Goal: Task Accomplishment & Management: Use online tool/utility

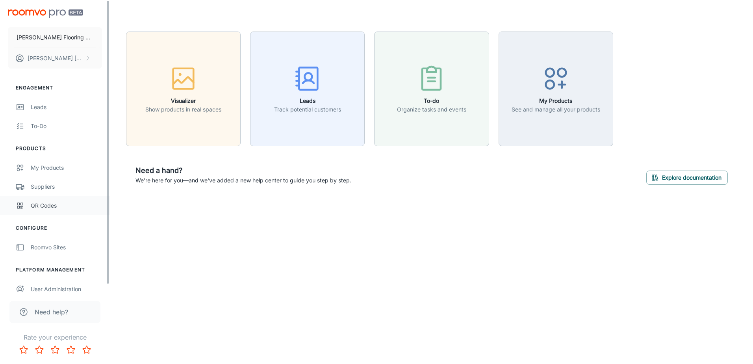
click at [44, 203] on div "QR Codes" at bounding box center [66, 205] width 71 height 9
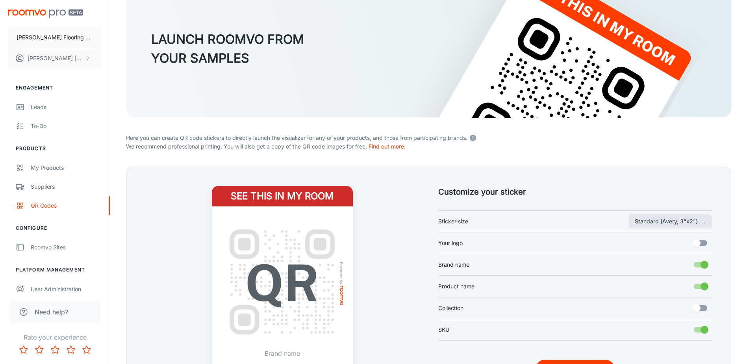
scroll to position [118, 0]
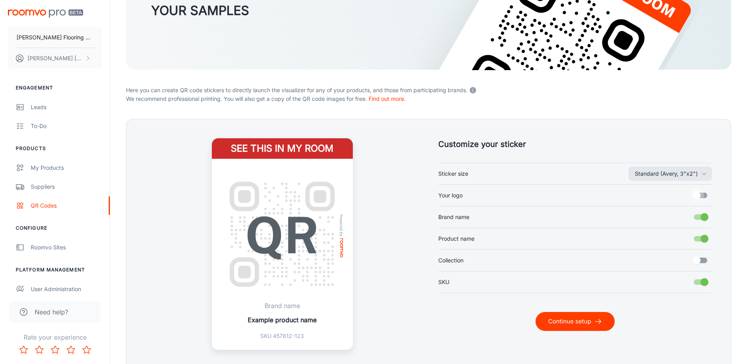
click at [699, 196] on input "Your logo" at bounding box center [696, 195] width 45 height 15
checkbox input "true"
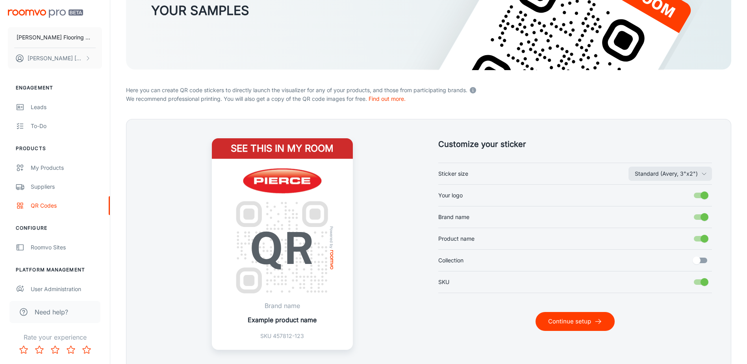
click at [583, 317] on button "Continue setup" at bounding box center [575, 321] width 79 height 19
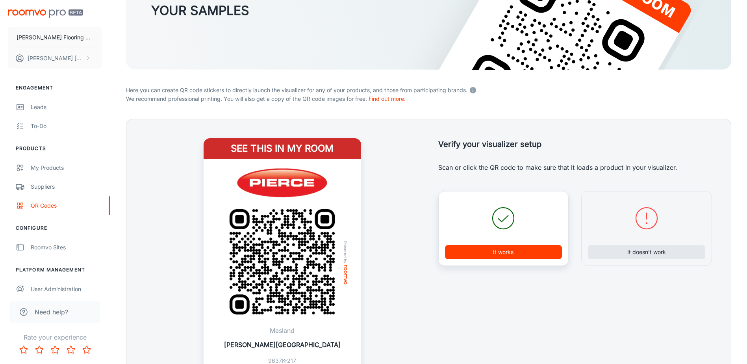
click at [520, 251] on button "It works" at bounding box center [503, 252] width 117 height 14
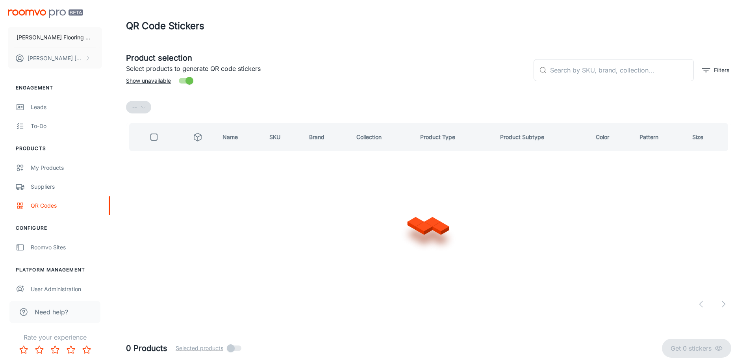
scroll to position [0, 0]
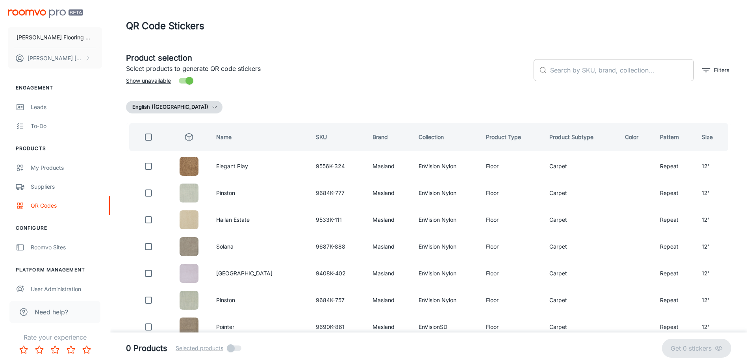
click at [576, 72] on input "text" at bounding box center [622, 70] width 144 height 22
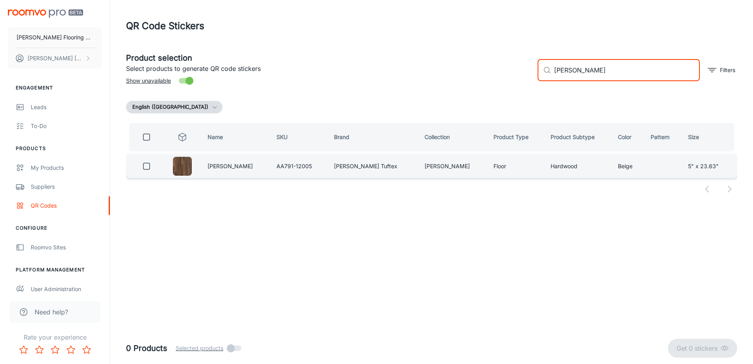
type input "[PERSON_NAME]"
click at [149, 166] on input "checkbox" at bounding box center [147, 166] width 16 height 16
checkbox input "true"
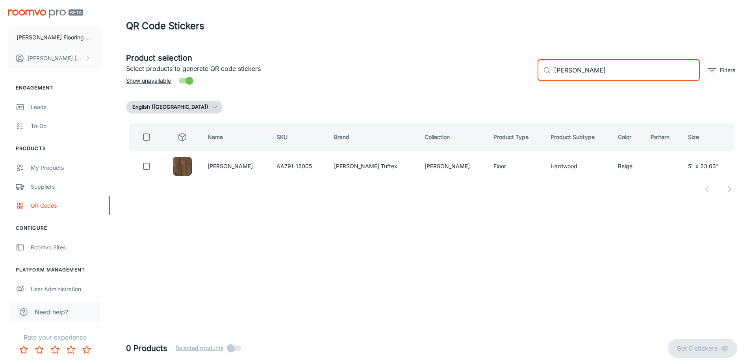
checkbox input "true"
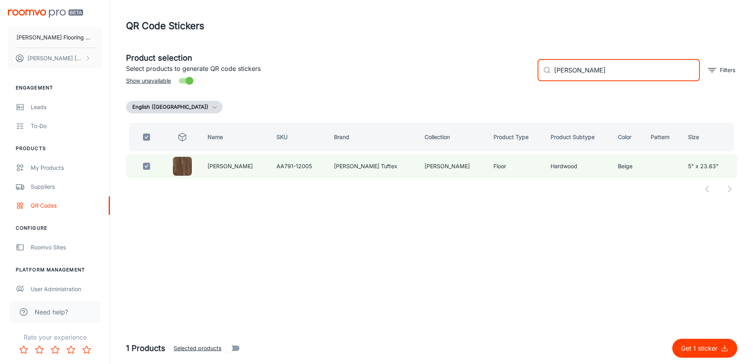
drag, startPoint x: 603, startPoint y: 71, endPoint x: 518, endPoint y: 84, distance: 86.4
click at [518, 83] on div "Product selection Select products to generate QR code stickers Show unavailable…" at bounding box center [428, 67] width 617 height 43
checkbox input "false"
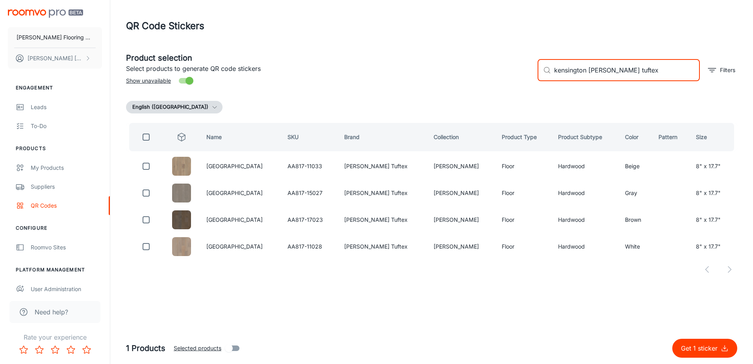
drag, startPoint x: 587, startPoint y: 74, endPoint x: 545, endPoint y: 75, distance: 41.4
click at [545, 75] on div "​ kensington [PERSON_NAME] tuftex ​" at bounding box center [619, 70] width 162 height 22
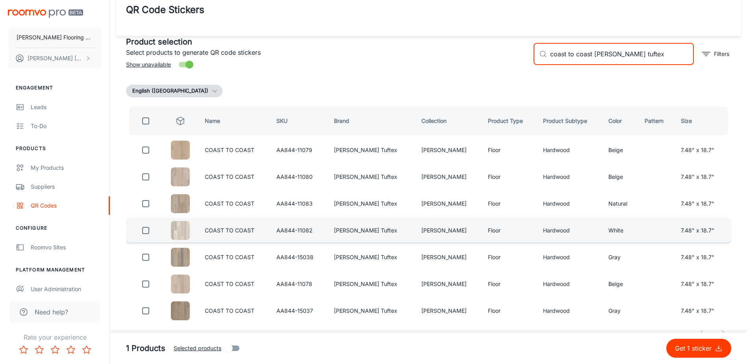
scroll to position [32, 0]
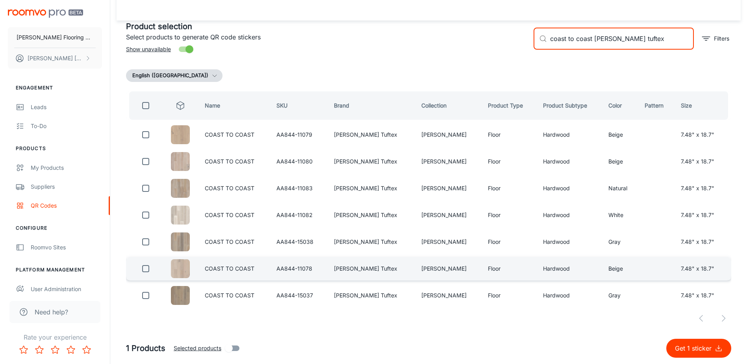
type input "coast to coast [PERSON_NAME] tuftex"
click at [146, 268] on input "checkbox" at bounding box center [146, 269] width 16 height 16
checkbox input "true"
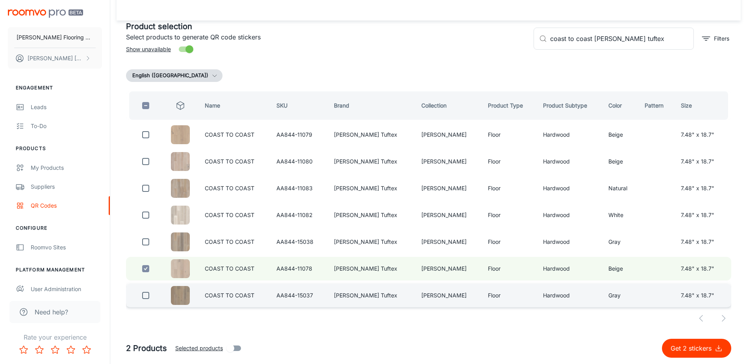
click at [148, 294] on input "checkbox" at bounding box center [146, 295] width 16 height 16
checkbox input "true"
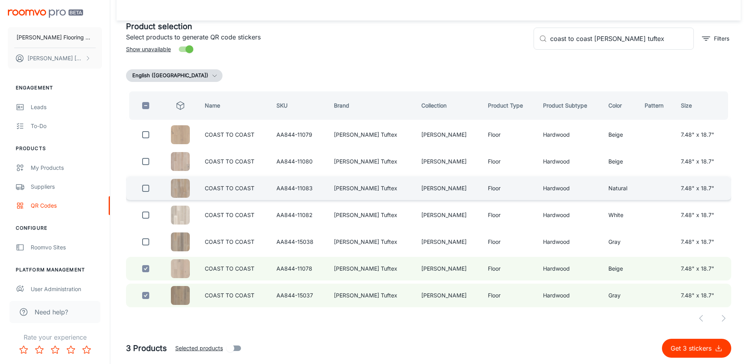
click at [149, 190] on input "checkbox" at bounding box center [146, 188] width 16 height 16
checkbox input "true"
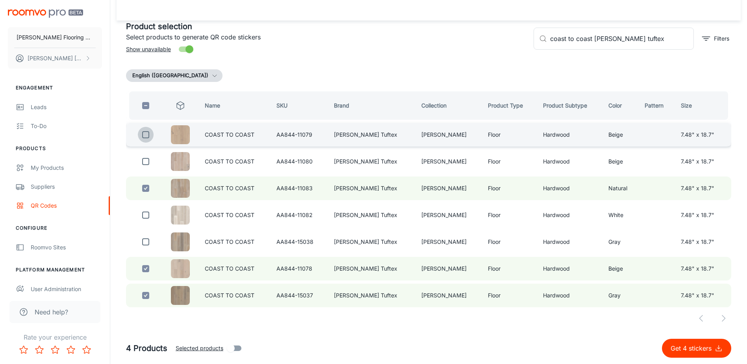
click at [146, 137] on input "checkbox" at bounding box center [146, 135] width 16 height 16
checkbox input "true"
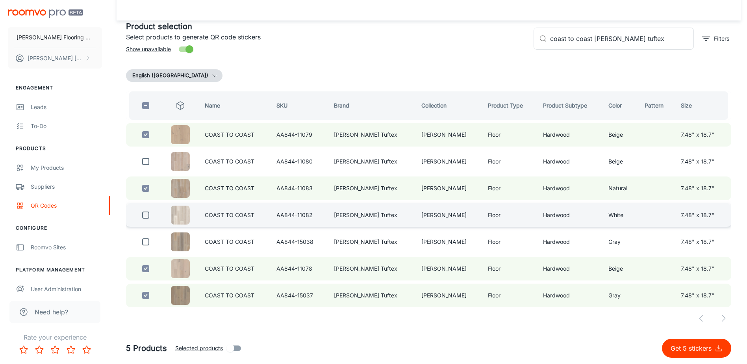
click at [151, 215] on input "checkbox" at bounding box center [146, 215] width 16 height 16
checkbox input "true"
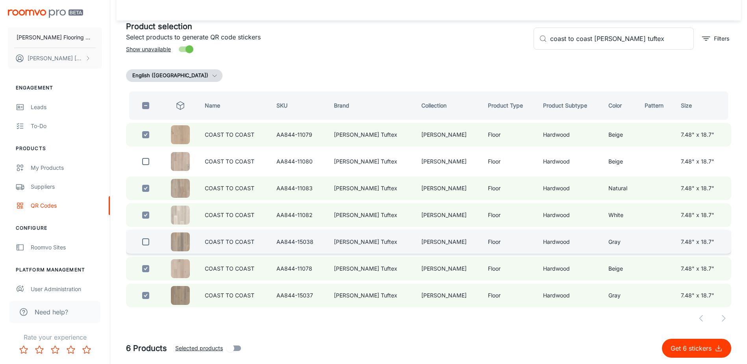
click at [148, 244] on input "checkbox" at bounding box center [146, 242] width 16 height 16
checkbox input "true"
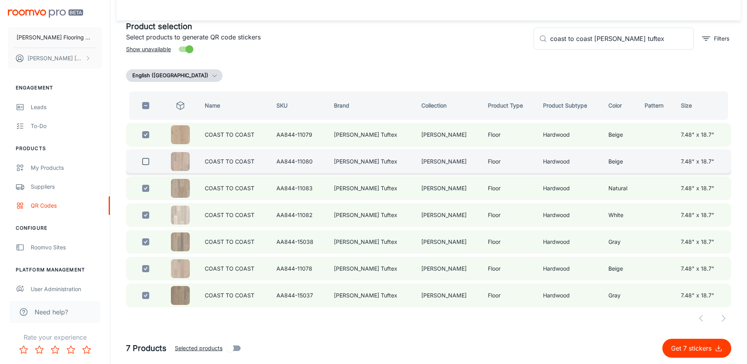
click at [146, 160] on input "checkbox" at bounding box center [146, 162] width 16 height 16
checkbox input "true"
click at [690, 347] on p "Get 8 stickers" at bounding box center [693, 347] width 44 height 9
checkbox input "false"
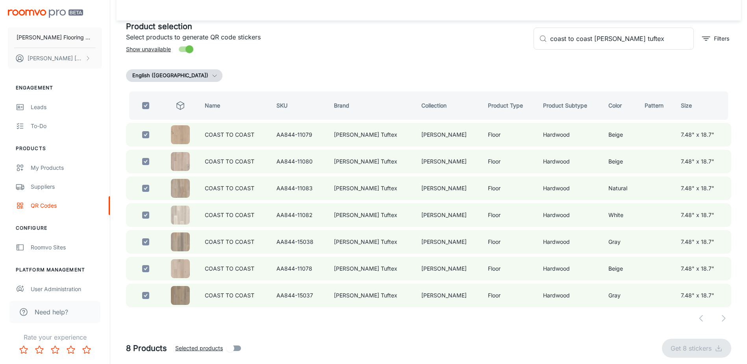
checkbox input "false"
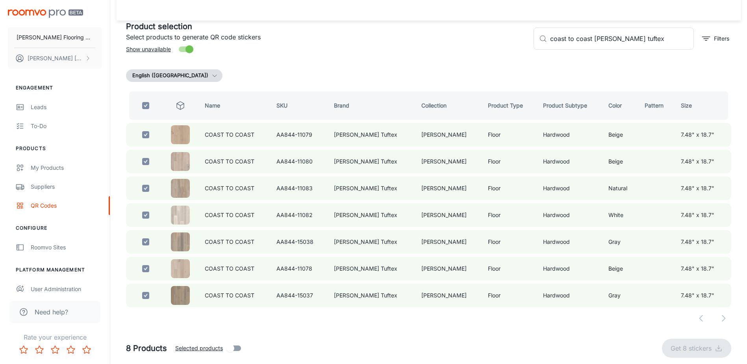
checkbox input "false"
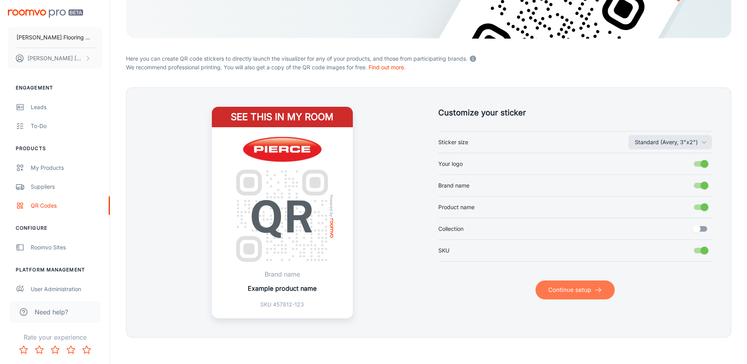
click at [587, 286] on button "Continue setup" at bounding box center [575, 289] width 79 height 19
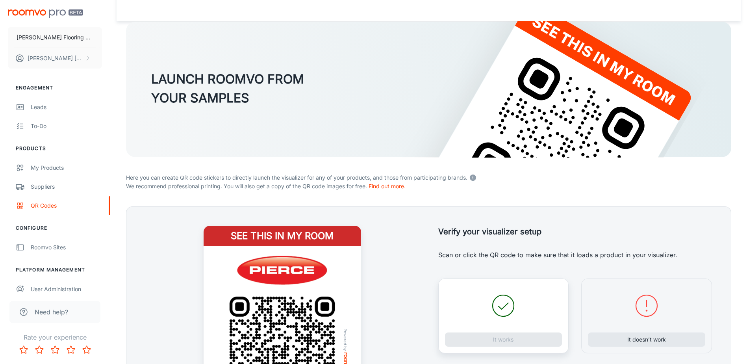
scroll to position [150, 0]
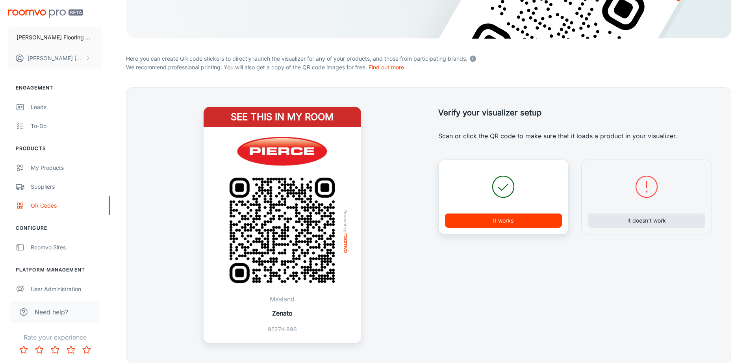
click at [492, 216] on button "It works" at bounding box center [503, 220] width 117 height 14
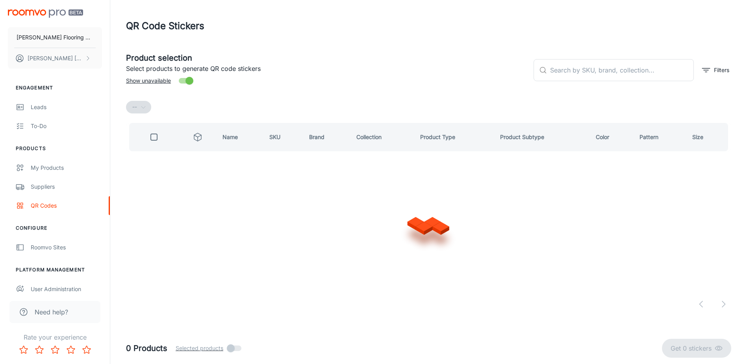
scroll to position [0, 0]
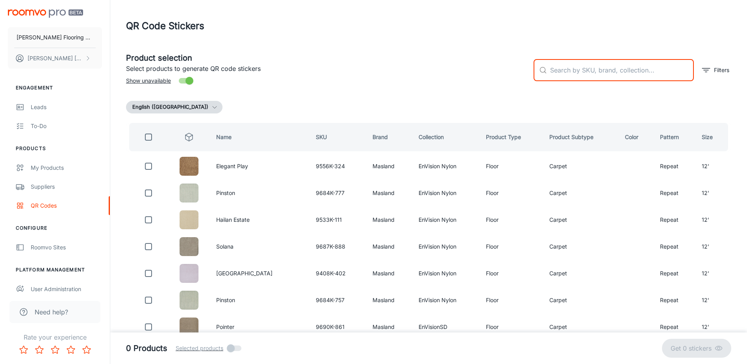
click at [551, 74] on input "text" at bounding box center [622, 70] width 144 height 22
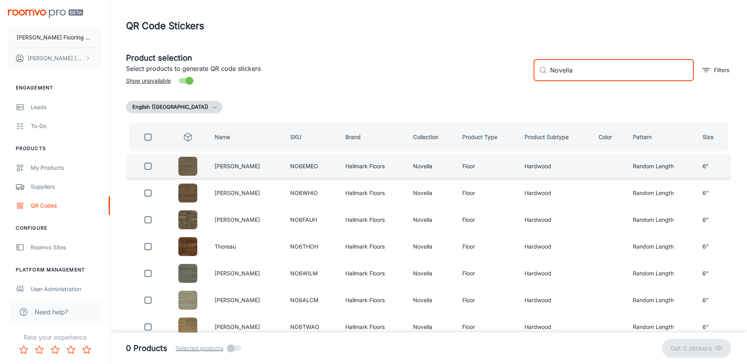
type input "Novella"
click at [145, 166] on input "checkbox" at bounding box center [148, 166] width 16 height 16
checkbox input "true"
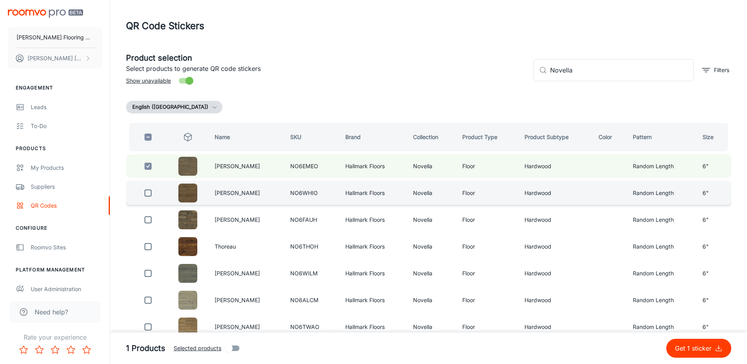
click at [147, 191] on input "checkbox" at bounding box center [148, 193] width 16 height 16
checkbox input "true"
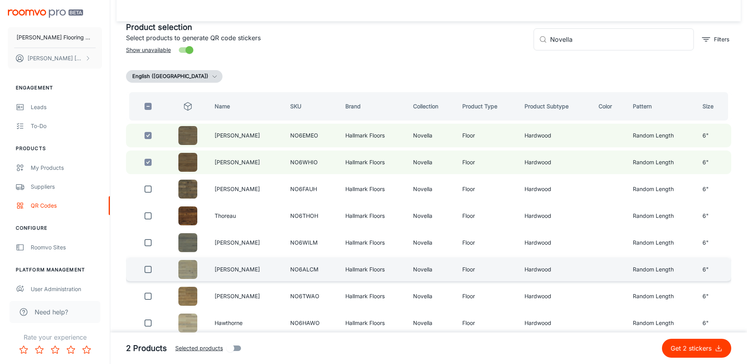
scroll to position [39, 0]
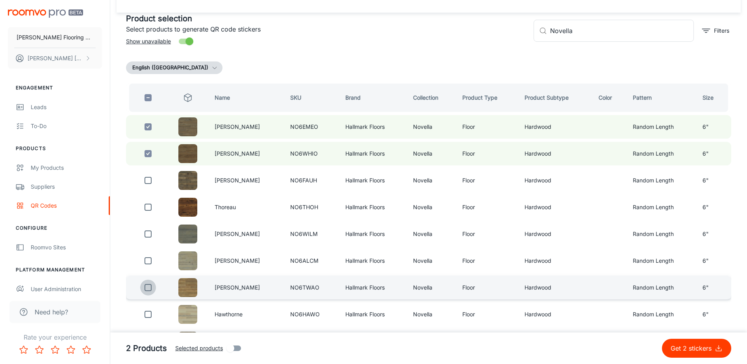
click at [148, 292] on input "checkbox" at bounding box center [148, 288] width 16 height 16
checkbox input "true"
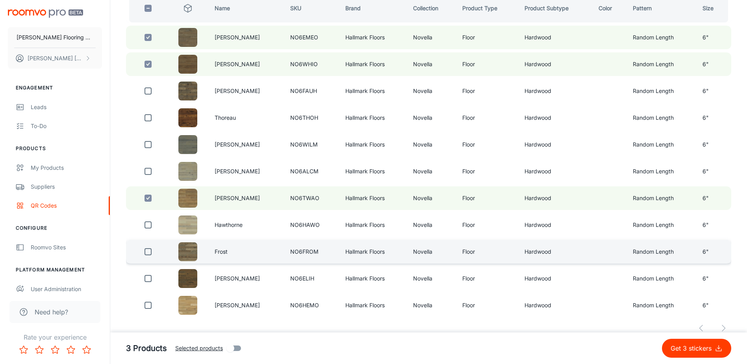
scroll to position [139, 0]
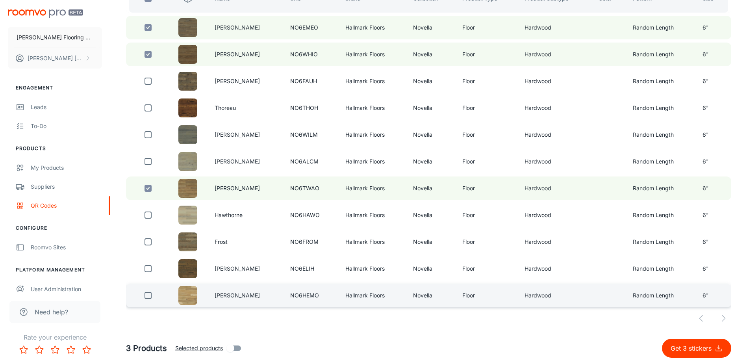
click at [148, 294] on input "checkbox" at bounding box center [148, 295] width 16 height 16
checkbox input "true"
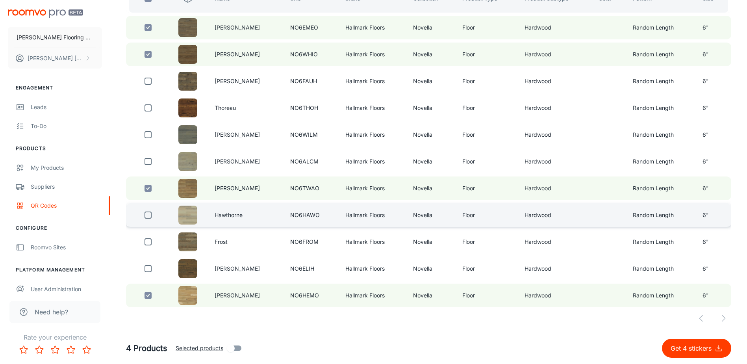
drag, startPoint x: 150, startPoint y: 215, endPoint x: 150, endPoint y: 221, distance: 6.7
click at [150, 214] on input "checkbox" at bounding box center [148, 215] width 16 height 16
checkbox input "true"
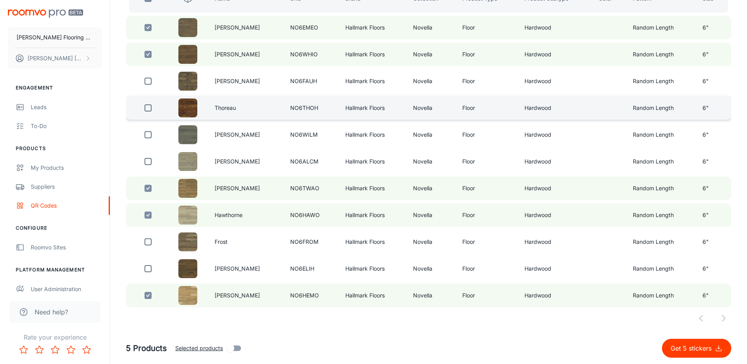
click at [150, 109] on input "checkbox" at bounding box center [148, 108] width 16 height 16
checkbox input "true"
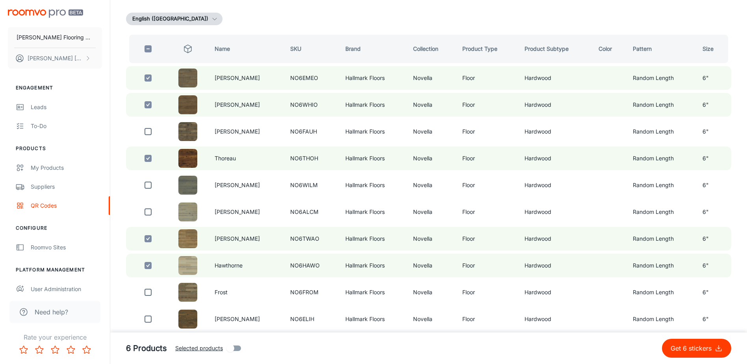
scroll to position [0, 0]
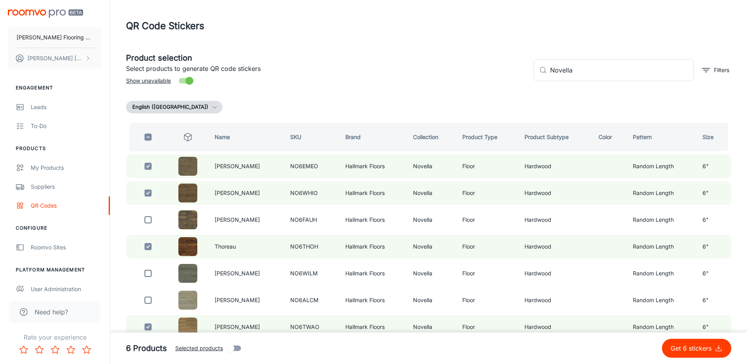
drag, startPoint x: 585, startPoint y: 69, endPoint x: 532, endPoint y: 79, distance: 53.7
click at [533, 78] on div "​ Novella ​ Filters" at bounding box center [629, 67] width 204 height 43
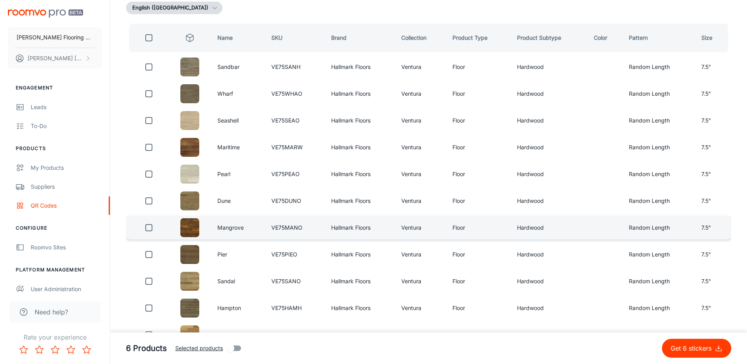
scroll to position [118, 0]
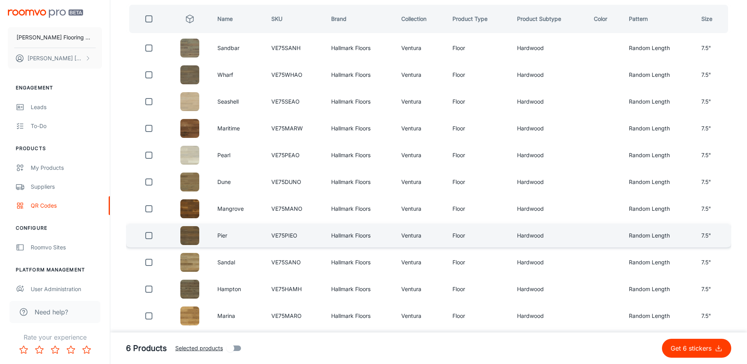
type input "ventura hallmark"
click at [145, 235] on input "checkbox" at bounding box center [149, 236] width 16 height 16
checkbox input "true"
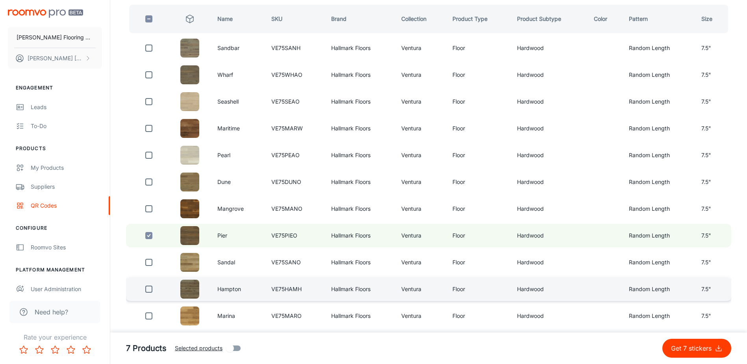
click at [149, 287] on input "checkbox" at bounding box center [149, 289] width 16 height 16
checkbox input "true"
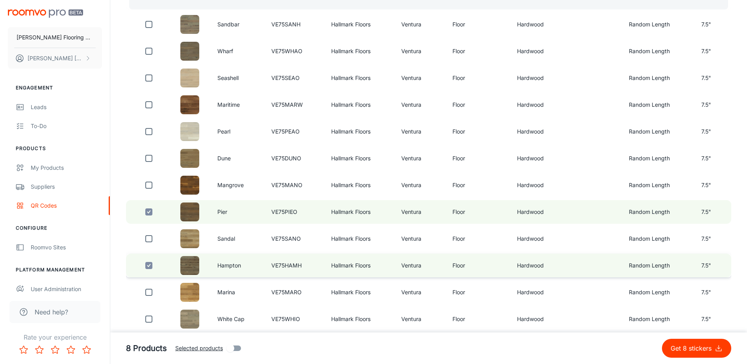
scroll to position [165, 0]
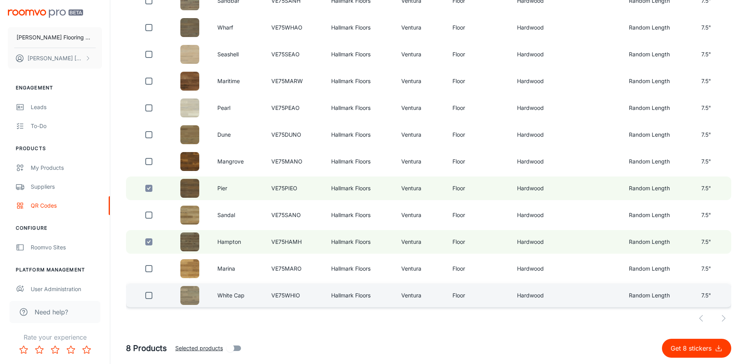
click at [149, 293] on input "checkbox" at bounding box center [149, 295] width 16 height 16
checkbox input "true"
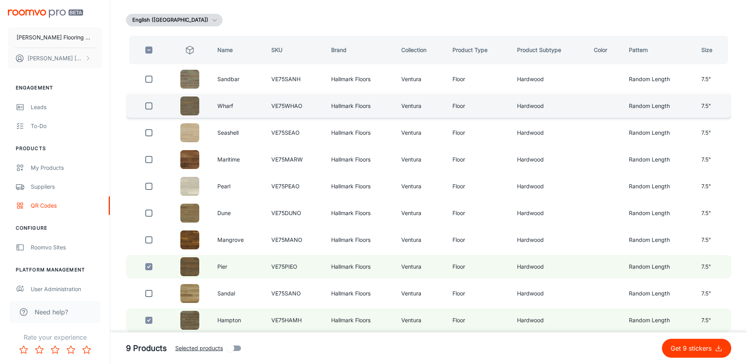
scroll to position [87, 0]
click at [150, 107] on input "checkbox" at bounding box center [149, 106] width 16 height 16
checkbox input "true"
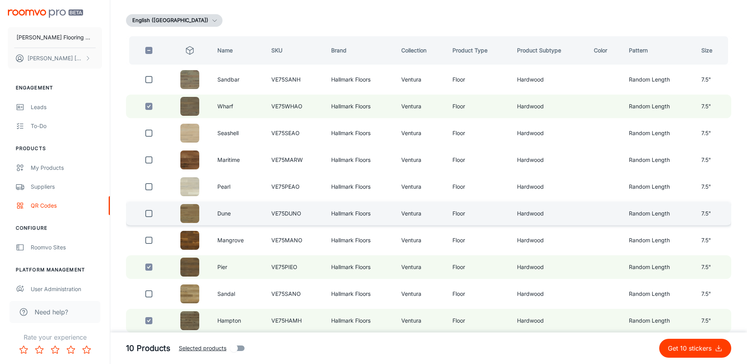
click at [150, 218] on input "checkbox" at bounding box center [149, 214] width 16 height 16
checkbox input "true"
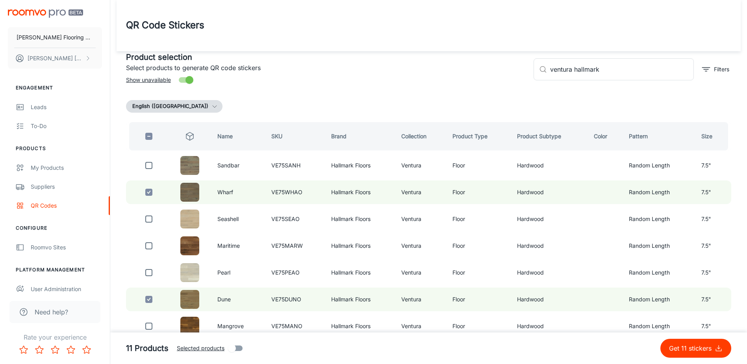
scroll to position [0, 0]
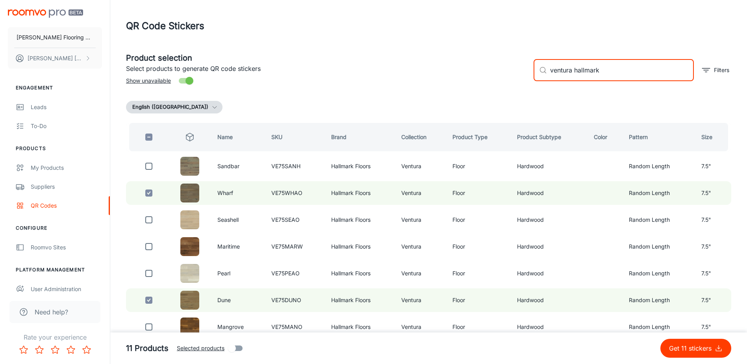
drag, startPoint x: 571, startPoint y: 70, endPoint x: 542, endPoint y: 76, distance: 30.0
click at [543, 76] on div "​ ventura hallmark ​" at bounding box center [614, 70] width 160 height 22
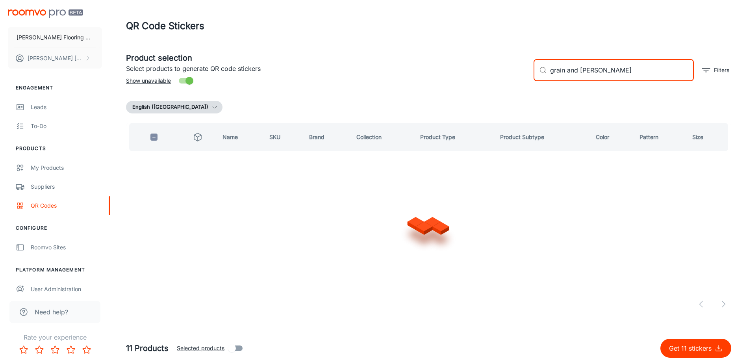
type input "grain and saw hallmark"
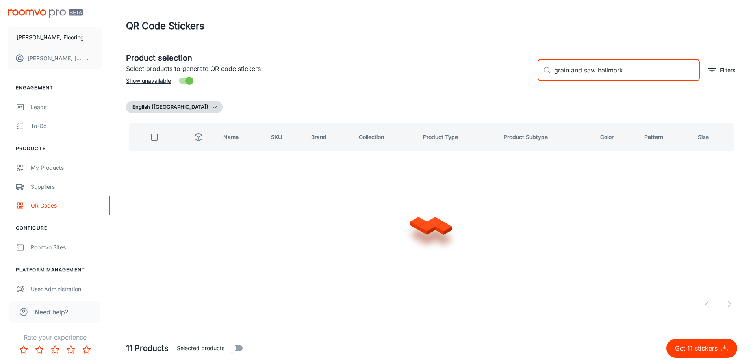
checkbox input "true"
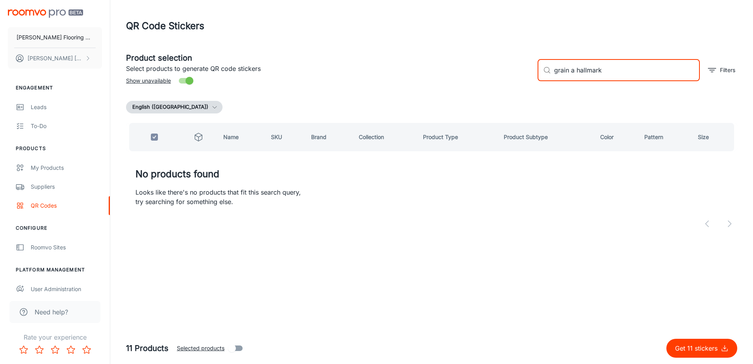
type input "grain hallmark"
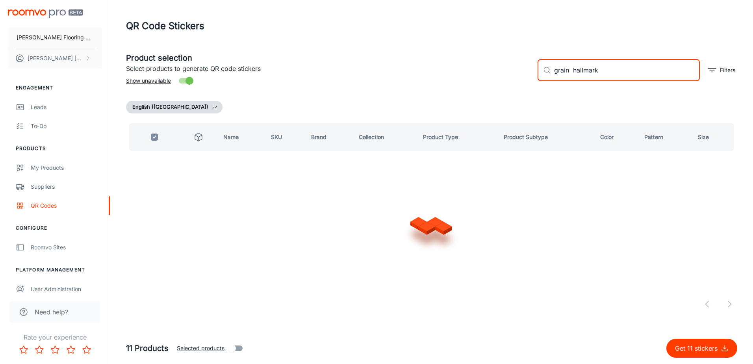
checkbox input "false"
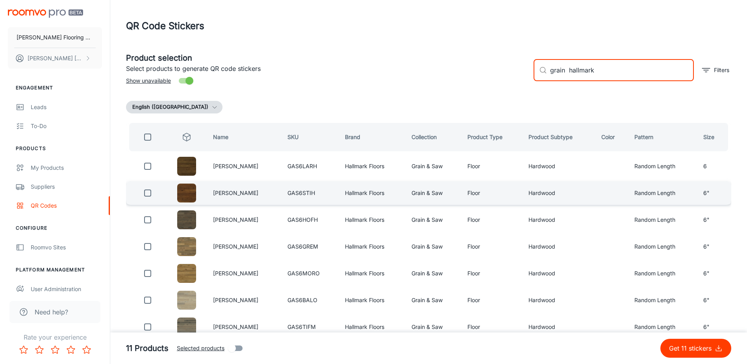
type input "grain hallmark"
click at [148, 193] on input "checkbox" at bounding box center [148, 193] width 16 height 16
checkbox input "true"
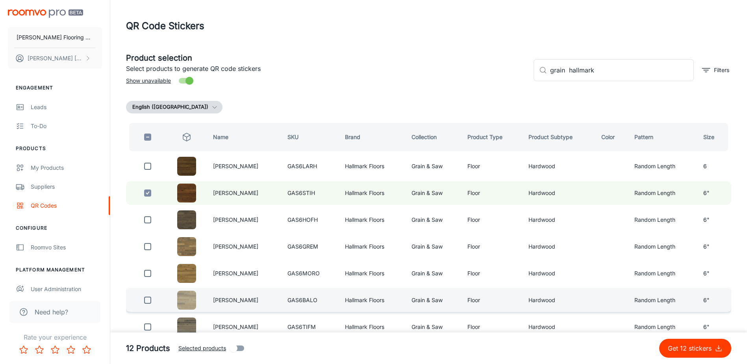
click at [146, 300] on input "checkbox" at bounding box center [148, 300] width 16 height 16
checkbox input "true"
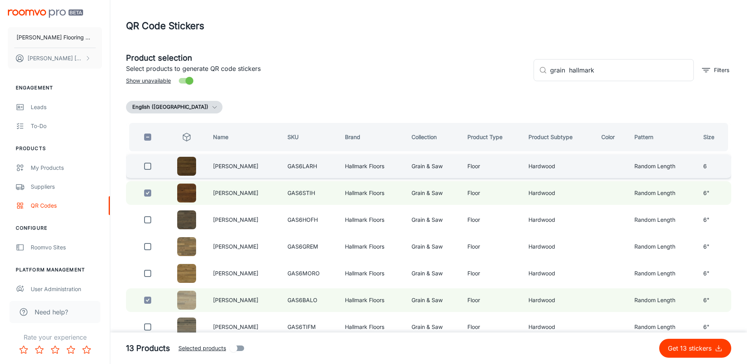
click at [148, 172] on input "checkbox" at bounding box center [148, 166] width 16 height 16
checkbox input "true"
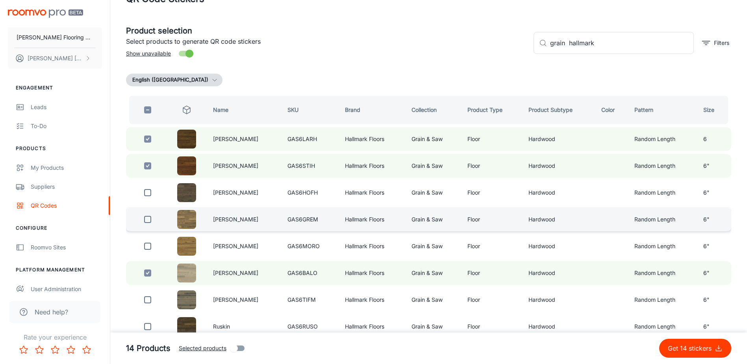
scroll to position [39, 0]
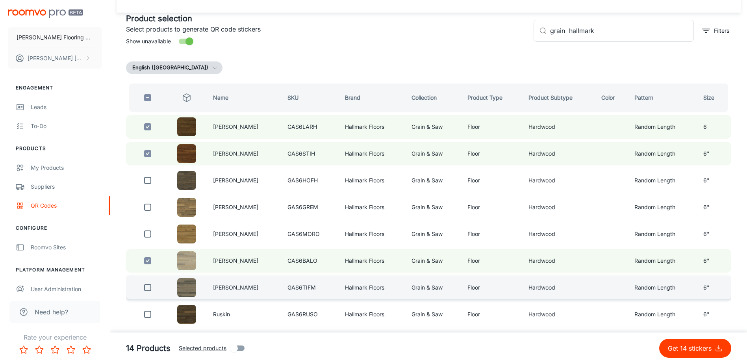
click at [149, 287] on input "checkbox" at bounding box center [148, 288] width 16 height 16
checkbox input "true"
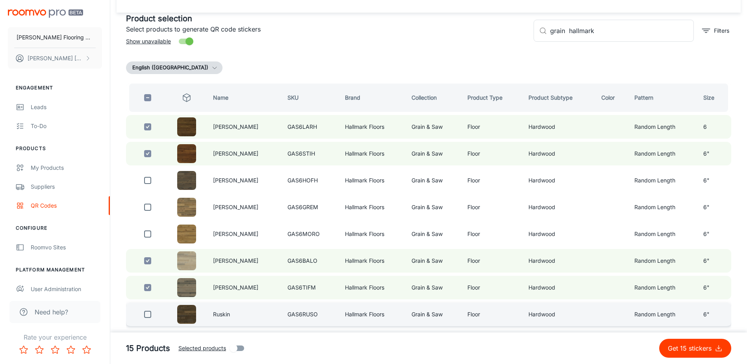
click at [147, 314] on input "checkbox" at bounding box center [148, 314] width 16 height 16
checkbox input "true"
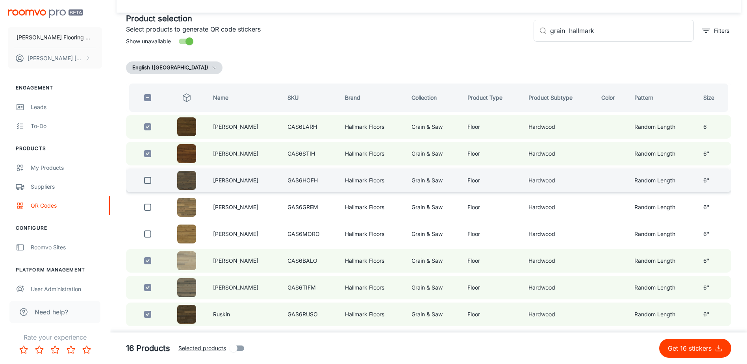
click at [148, 183] on input "checkbox" at bounding box center [148, 180] width 16 height 16
checkbox input "true"
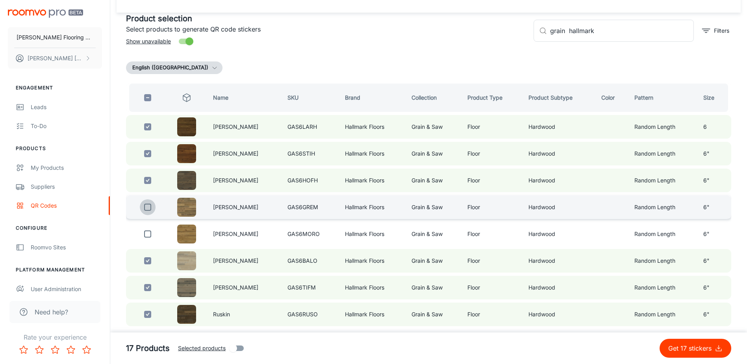
click at [146, 207] on input "checkbox" at bounding box center [148, 207] width 16 height 16
checkbox input "true"
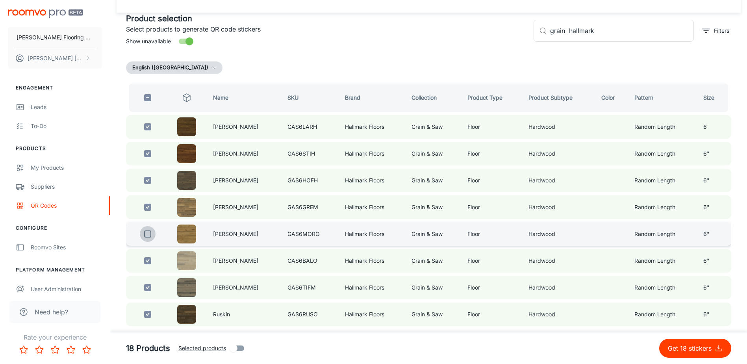
click at [151, 238] on input "checkbox" at bounding box center [148, 234] width 16 height 16
checkbox input "true"
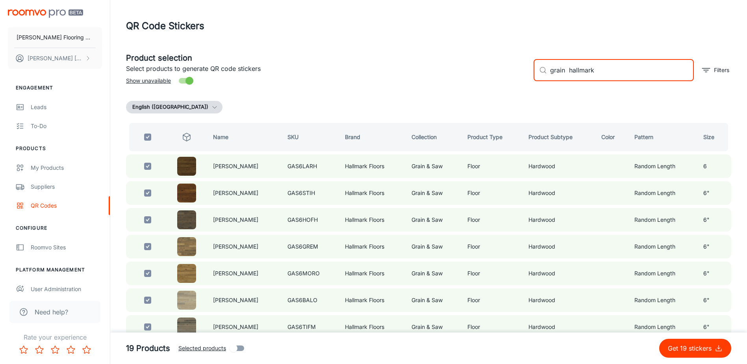
drag, startPoint x: 565, startPoint y: 69, endPoint x: 534, endPoint y: 78, distance: 31.8
click at [534, 78] on div "​ grain hallmark ​" at bounding box center [614, 70] width 160 height 22
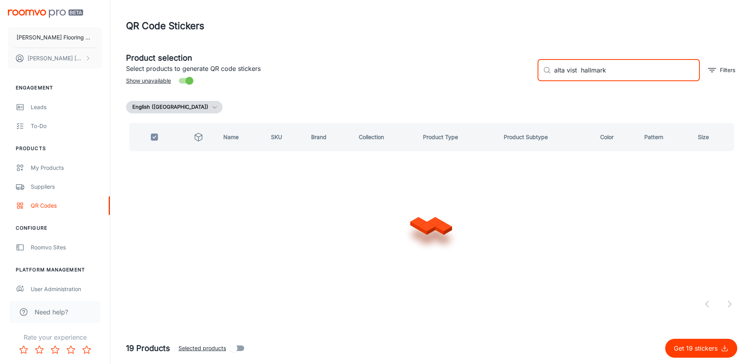
type input "alta vista hallmark"
checkbox input "false"
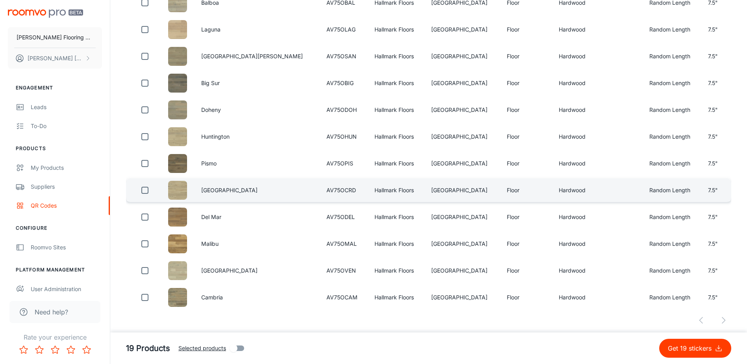
scroll to position [165, 0]
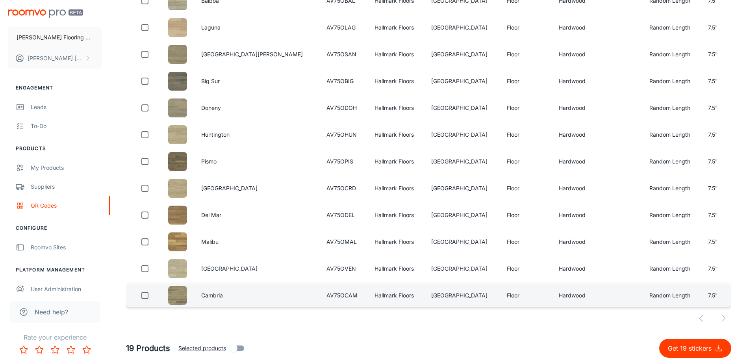
type input "alta vista hallmark"
click at [149, 294] on input "checkbox" at bounding box center [145, 295] width 16 height 16
checkbox input "true"
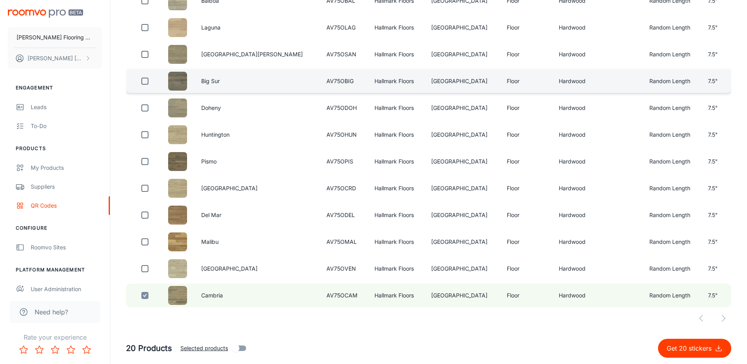
click at [149, 80] on input "checkbox" at bounding box center [145, 81] width 16 height 16
checkbox input "true"
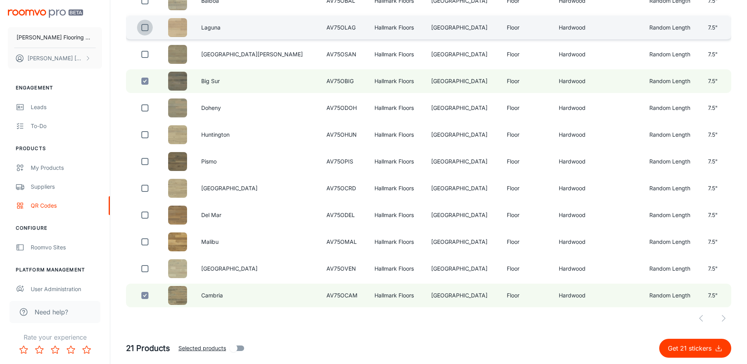
click at [147, 32] on input "checkbox" at bounding box center [145, 28] width 16 height 16
checkbox input "true"
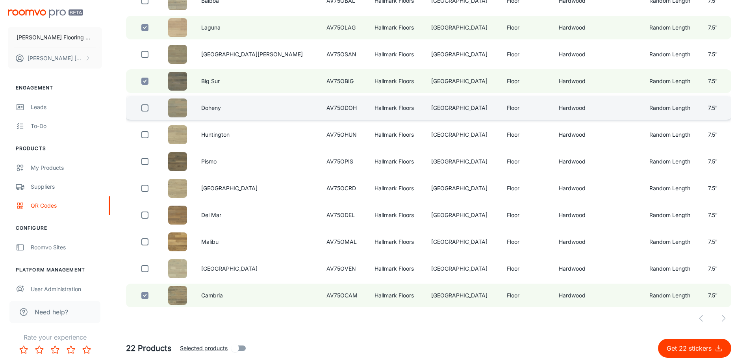
click at [150, 108] on input "checkbox" at bounding box center [145, 108] width 16 height 16
checkbox input "true"
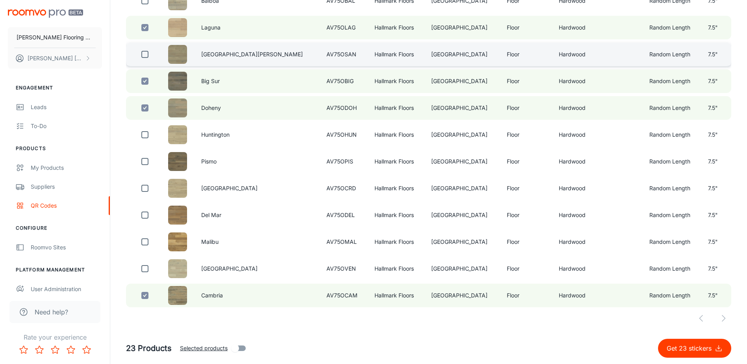
click at [149, 58] on input "checkbox" at bounding box center [145, 54] width 16 height 16
checkbox input "true"
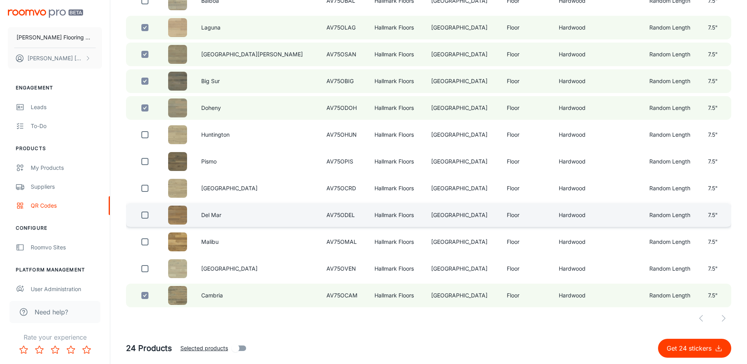
click at [151, 220] on input "checkbox" at bounding box center [145, 215] width 16 height 16
checkbox input "true"
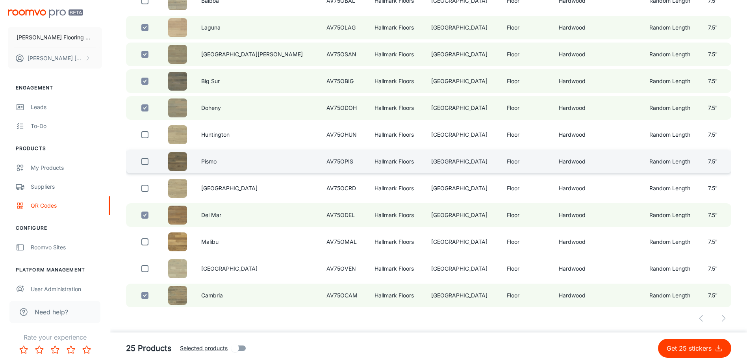
scroll to position [126, 0]
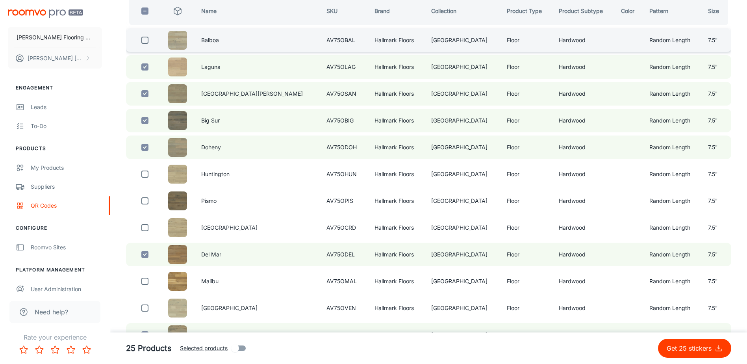
click at [150, 36] on input "checkbox" at bounding box center [145, 40] width 16 height 16
checkbox input "true"
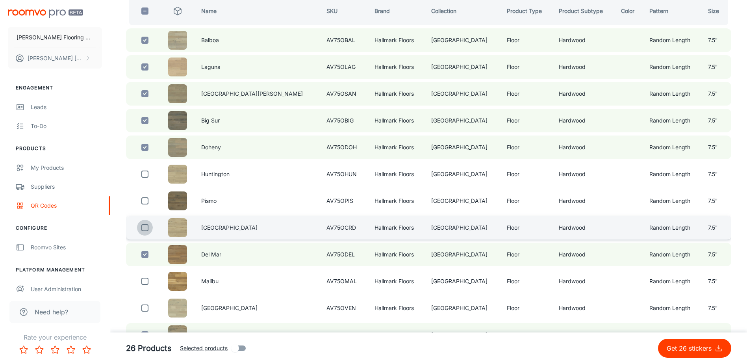
click at [146, 228] on input "checkbox" at bounding box center [145, 228] width 16 height 16
checkbox input "true"
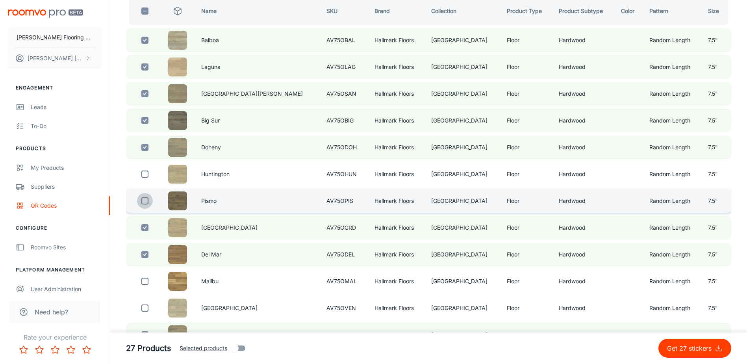
click at [151, 200] on input "checkbox" at bounding box center [145, 201] width 16 height 16
checkbox input "true"
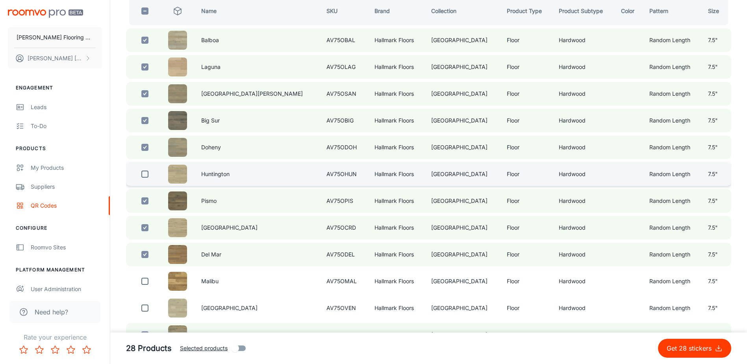
click at [150, 173] on input "checkbox" at bounding box center [145, 174] width 16 height 16
checkbox input "true"
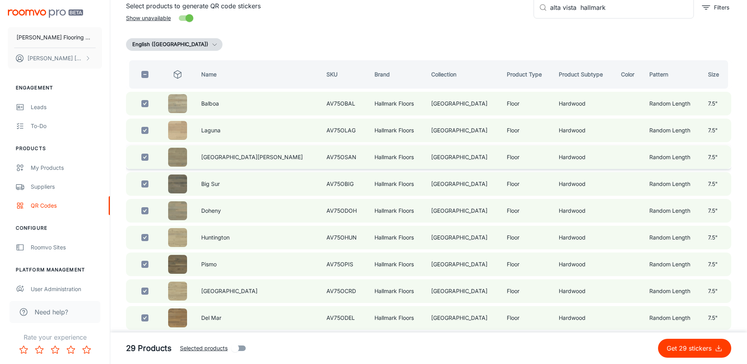
scroll to position [47, 0]
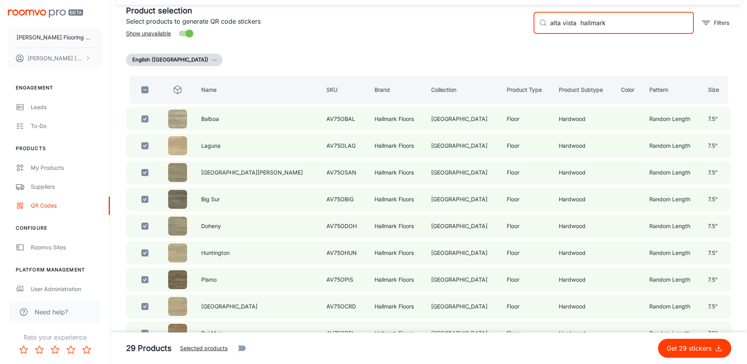
drag, startPoint x: 578, startPoint y: 23, endPoint x: 555, endPoint y: 25, distance: 22.5
click at [556, 25] on input "alta vista hallmark" at bounding box center [622, 23] width 144 height 22
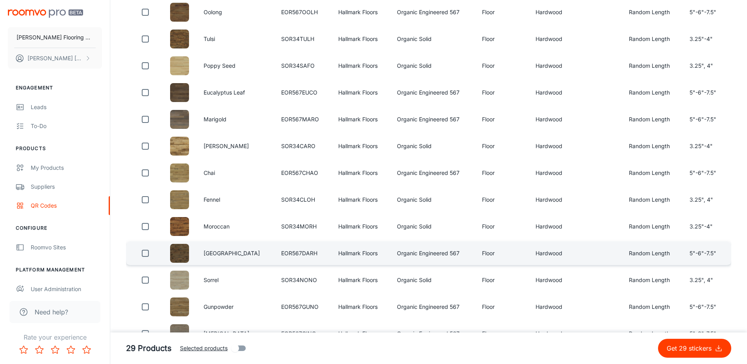
scroll to position [276, 0]
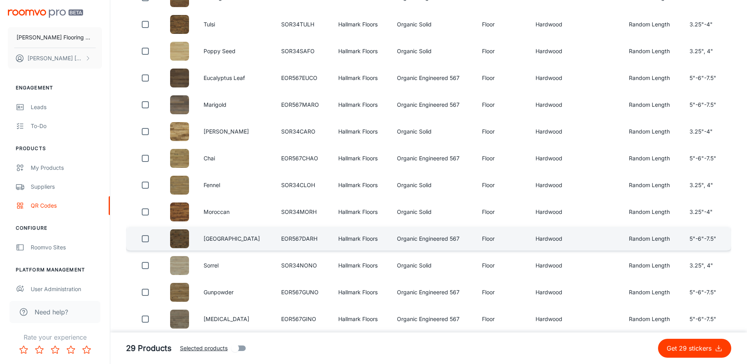
type input "organic hallmark"
click at [143, 237] on input "checkbox" at bounding box center [145, 239] width 16 height 16
checkbox input "true"
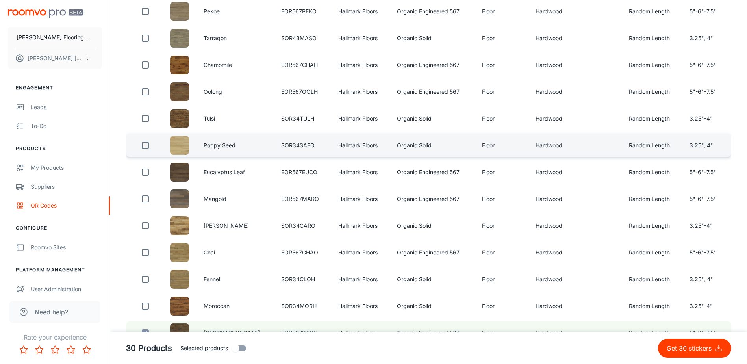
scroll to position [181, 0]
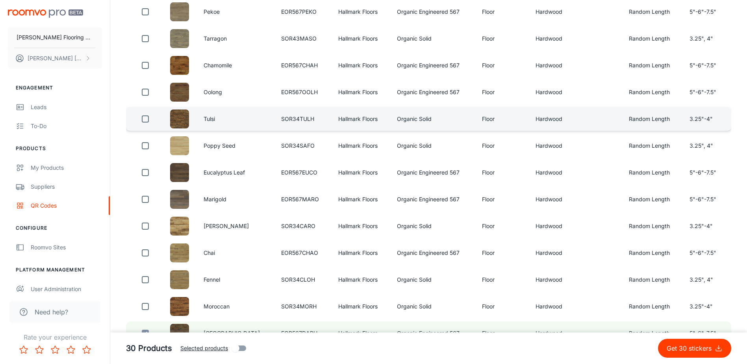
click at [146, 118] on input "checkbox" at bounding box center [145, 119] width 16 height 16
checkbox input "true"
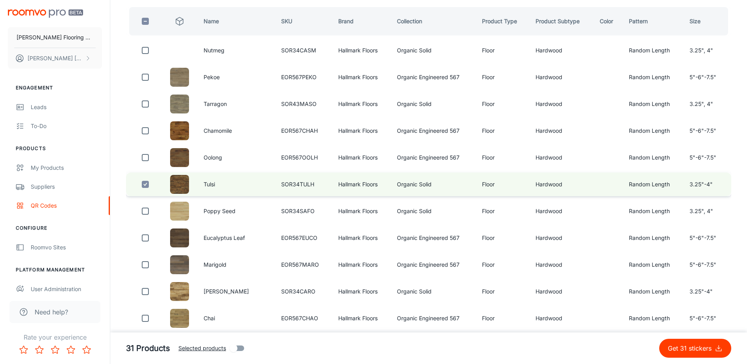
scroll to position [102, 0]
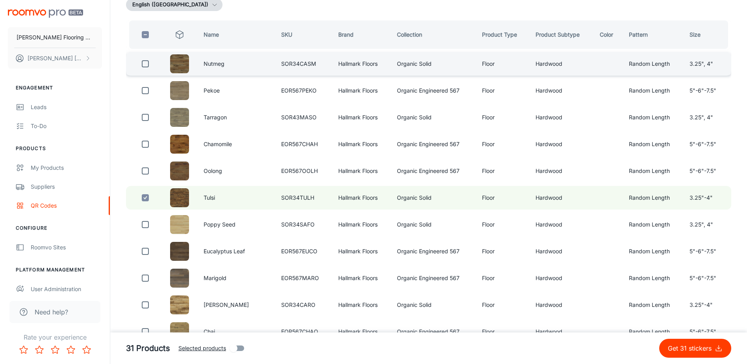
click at [148, 67] on input "checkbox" at bounding box center [145, 64] width 16 height 16
checkbox input "true"
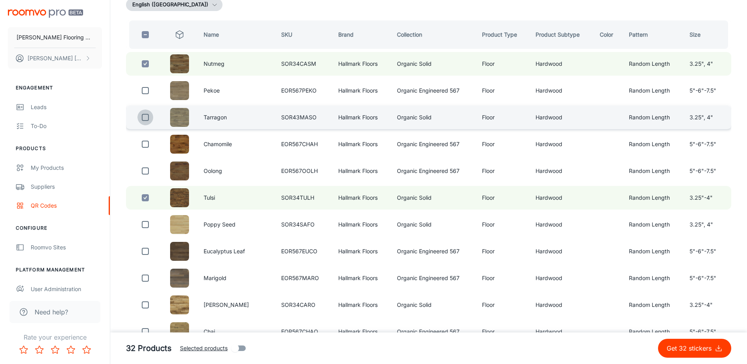
click at [148, 120] on input "checkbox" at bounding box center [145, 117] width 16 height 16
checkbox input "true"
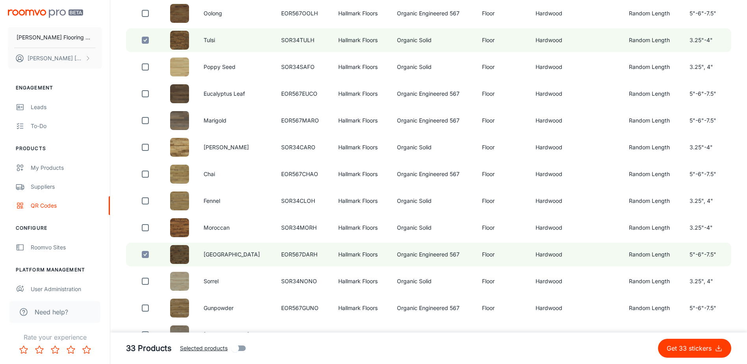
scroll to position [299, 0]
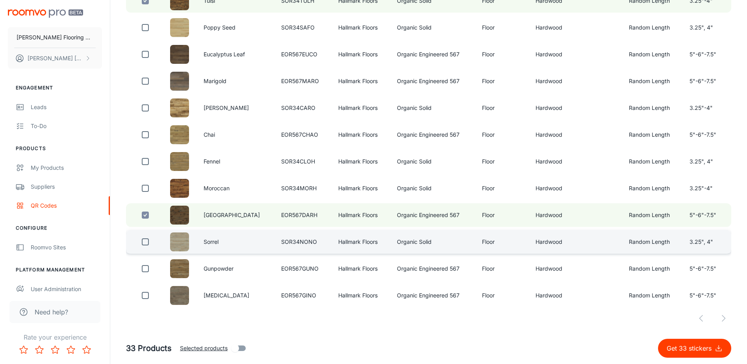
click at [150, 243] on input "checkbox" at bounding box center [145, 242] width 16 height 16
click at [147, 241] on input "checkbox" at bounding box center [145, 242] width 16 height 16
click at [146, 241] on input "checkbox" at bounding box center [145, 242] width 16 height 16
checkbox input "true"
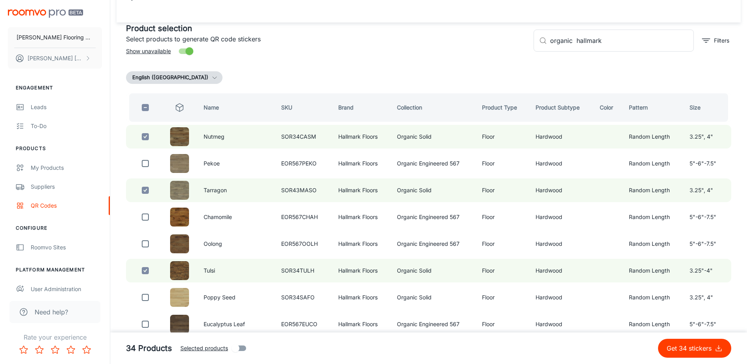
scroll to position [0, 0]
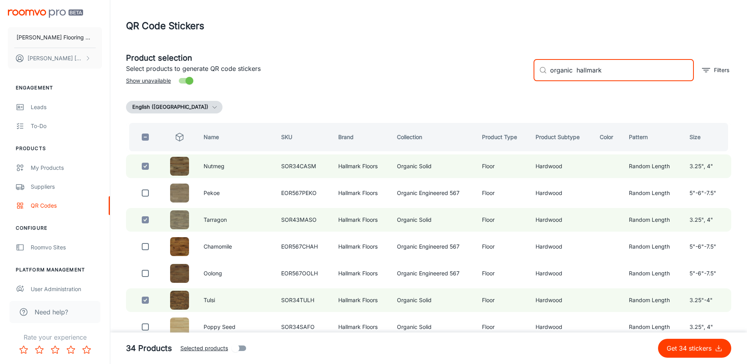
drag, startPoint x: 573, startPoint y: 71, endPoint x: 528, endPoint y: 74, distance: 45.0
click at [528, 73] on div "​ organic hallmark ​ Filters" at bounding box center [629, 67] width 204 height 43
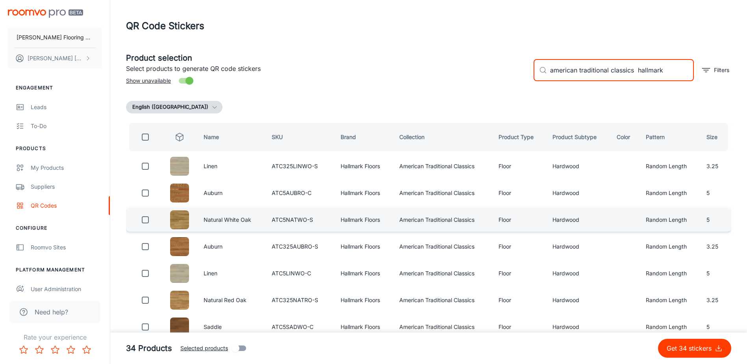
type input "american traditional classics hallmark"
drag, startPoint x: 147, startPoint y: 221, endPoint x: 153, endPoint y: 222, distance: 5.6
click at [147, 221] on input "checkbox" at bounding box center [145, 220] width 16 height 16
checkbox input "true"
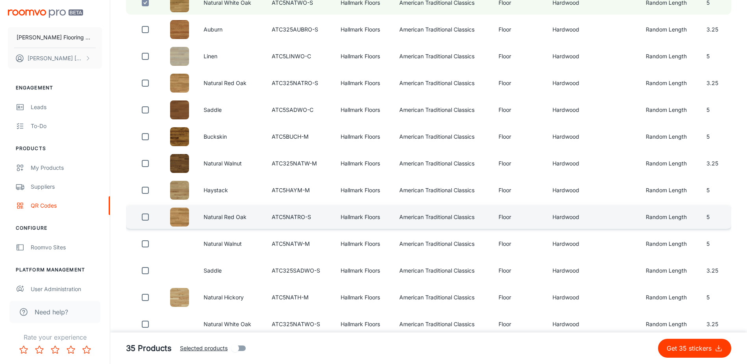
scroll to position [246, 0]
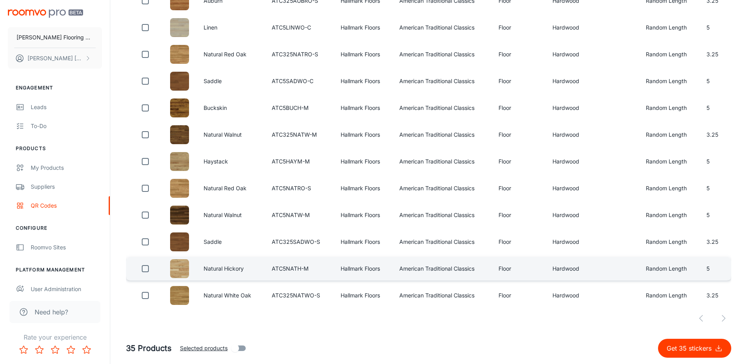
click at [141, 269] on input "checkbox" at bounding box center [145, 269] width 16 height 16
checkbox input "true"
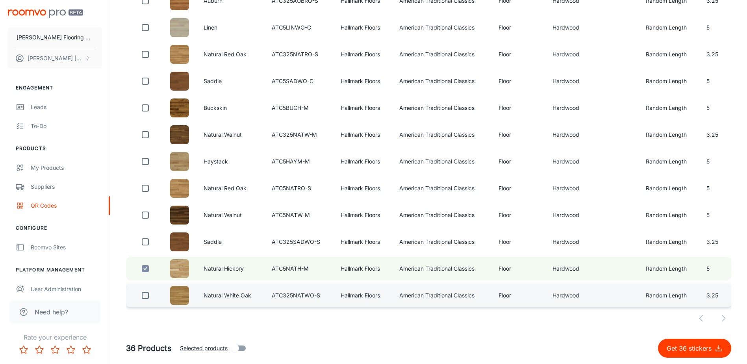
drag, startPoint x: 148, startPoint y: 297, endPoint x: 171, endPoint y: 296, distance: 23.2
click at [148, 296] on input "checkbox" at bounding box center [145, 295] width 16 height 16
checkbox input "true"
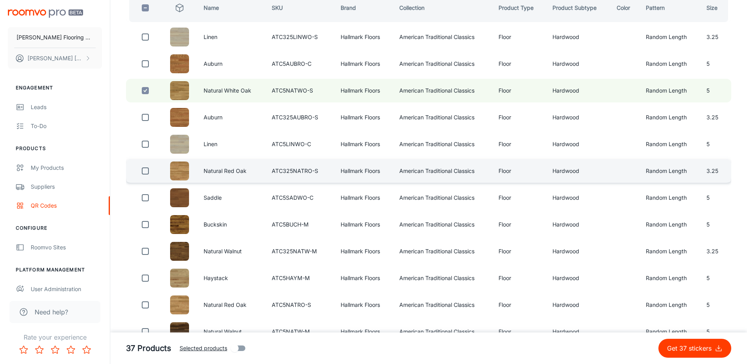
scroll to position [128, 0]
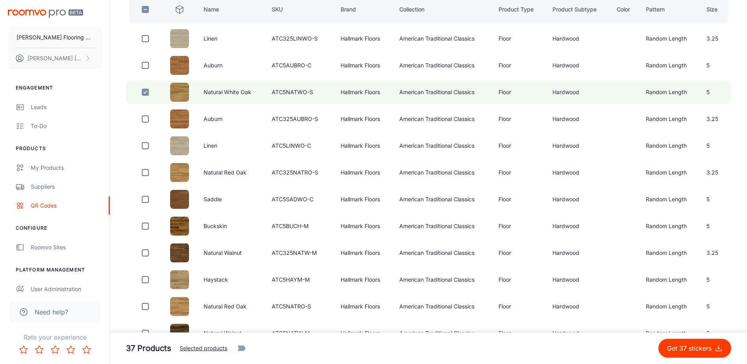
drag, startPoint x: 145, startPoint y: 174, endPoint x: 165, endPoint y: 185, distance: 22.4
click at [145, 174] on input "checkbox" at bounding box center [145, 173] width 16 height 16
checkbox input "true"
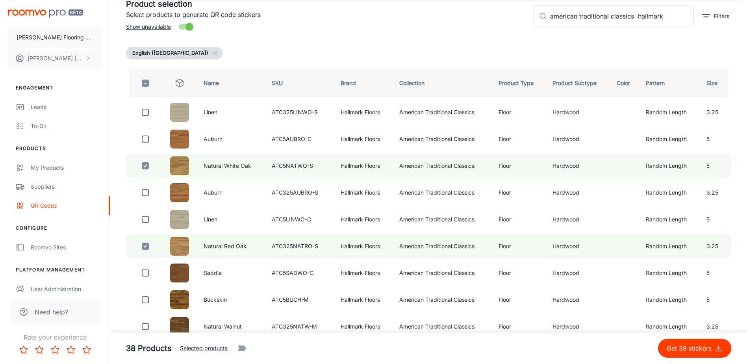
scroll to position [88, 0]
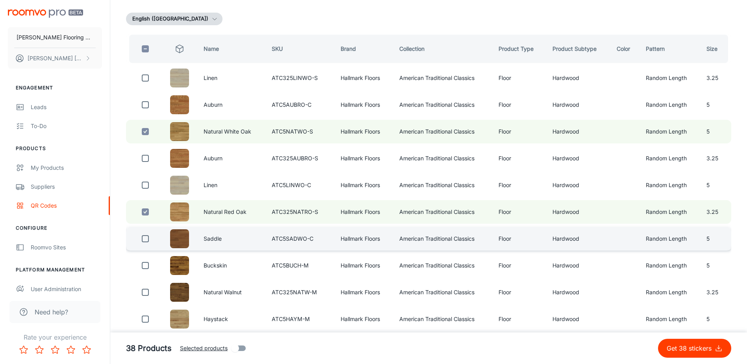
click at [141, 239] on input "checkbox" at bounding box center [145, 239] width 16 height 16
checkbox input "true"
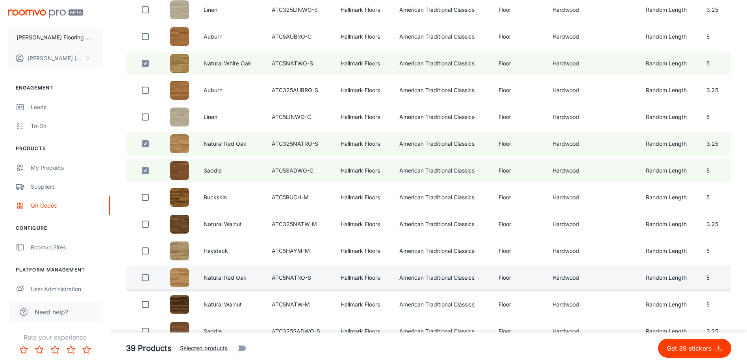
scroll to position [167, 0]
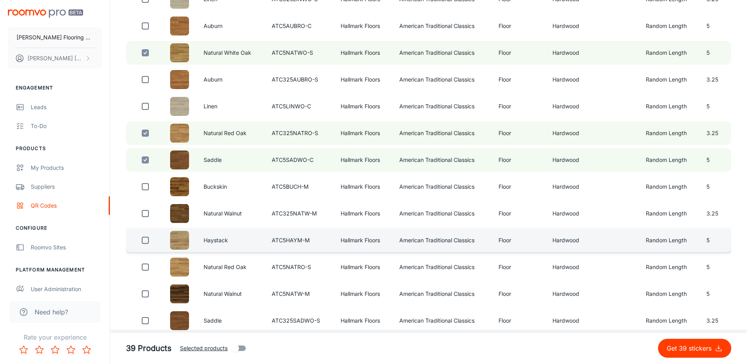
click at [144, 240] on input "checkbox" at bounding box center [145, 240] width 16 height 16
checkbox input "true"
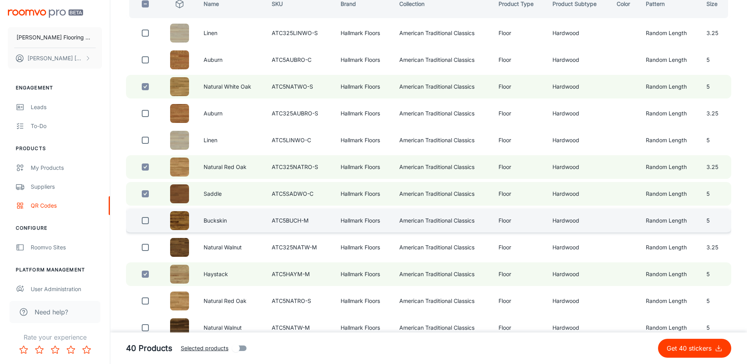
scroll to position [128, 0]
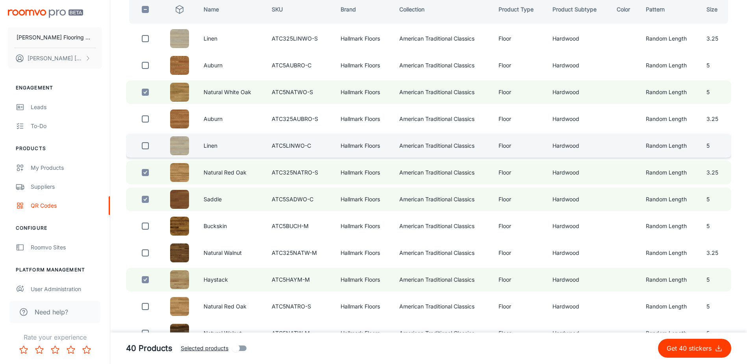
click at [146, 146] on input "checkbox" at bounding box center [145, 146] width 16 height 16
checkbox input "true"
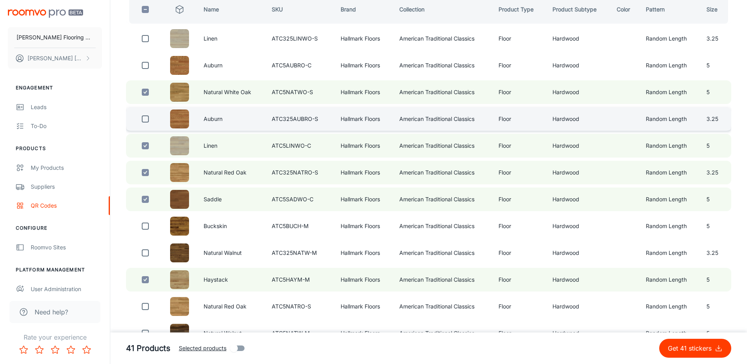
click at [148, 119] on input "checkbox" at bounding box center [145, 119] width 16 height 16
checkbox input "true"
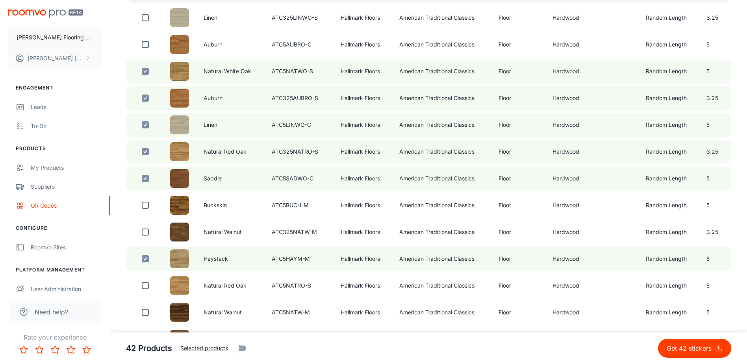
scroll to position [167, 0]
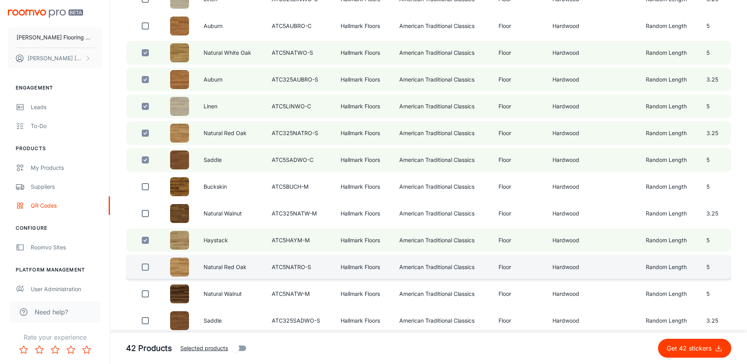
click at [145, 268] on input "checkbox" at bounding box center [145, 267] width 16 height 16
checkbox input "true"
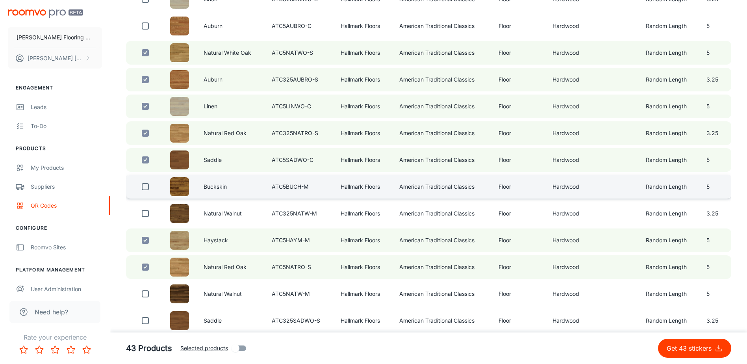
click at [144, 187] on input "checkbox" at bounding box center [145, 187] width 16 height 16
checkbox input "true"
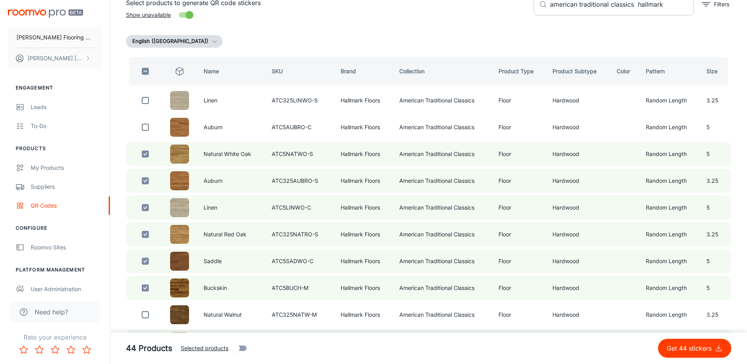
scroll to position [0, 0]
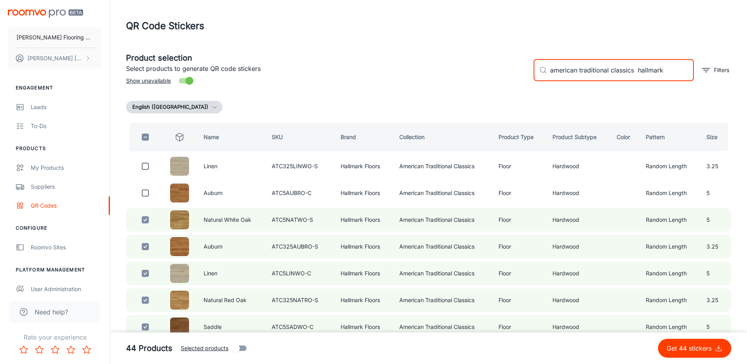
drag, startPoint x: 664, startPoint y: 72, endPoint x: 479, endPoint y: 87, distance: 186.1
click at [479, 87] on div "Product selection Select products to generate QR code stickers Show unavailable…" at bounding box center [426, 67] width 612 height 43
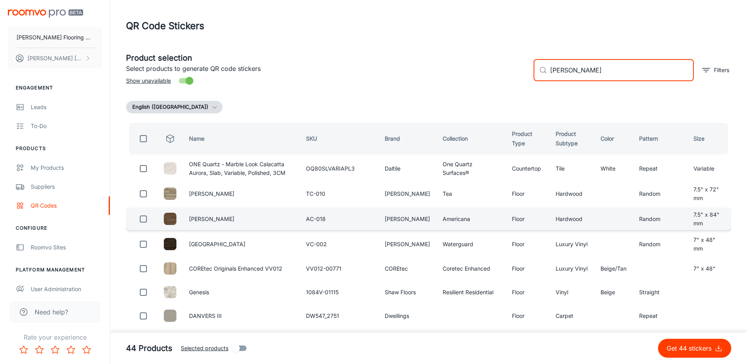
type input "[PERSON_NAME]"
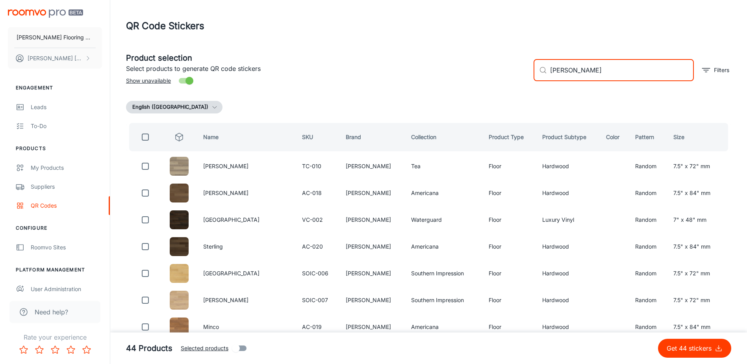
drag, startPoint x: 609, startPoint y: 72, endPoint x: 547, endPoint y: 83, distance: 62.7
click at [549, 82] on div "​ [PERSON_NAME] ​ Filters" at bounding box center [629, 67] width 204 height 43
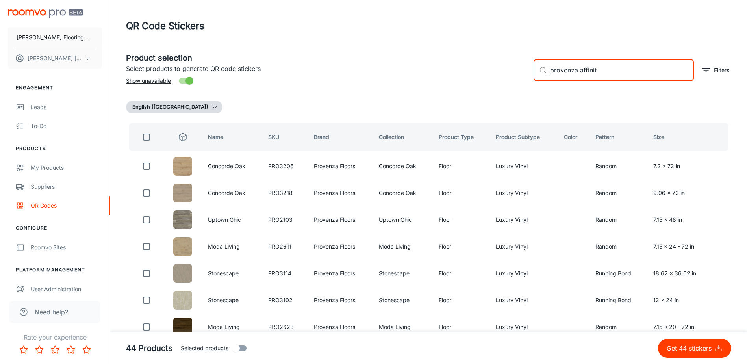
type input "provenza affinity"
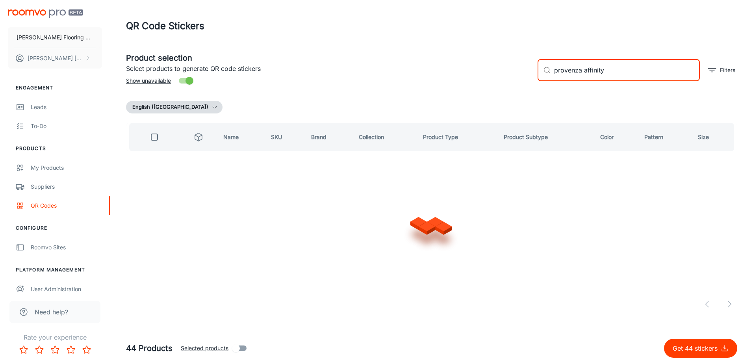
checkbox input "true"
type input "provenza [US_STATE][GEOGRAPHIC_DATA]"
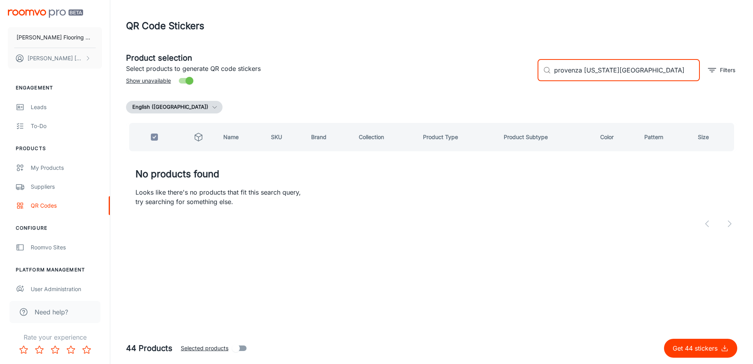
drag, startPoint x: 625, startPoint y: 72, endPoint x: 518, endPoint y: 88, distance: 108.4
click at [518, 88] on div "Product selection Select products to generate QR code stickers Show unavailable…" at bounding box center [431, 142] width 611 height 192
checkbox input "false"
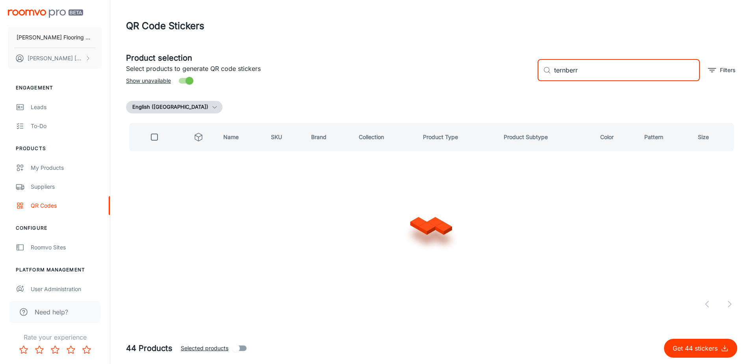
type input "ternberry"
checkbox input "true"
type input "t"
checkbox input "false"
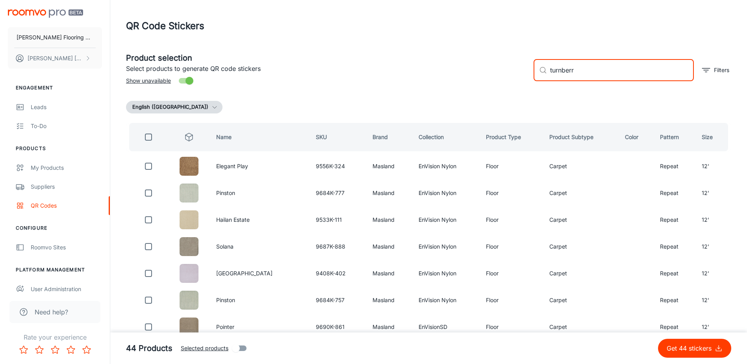
type input "turnberry"
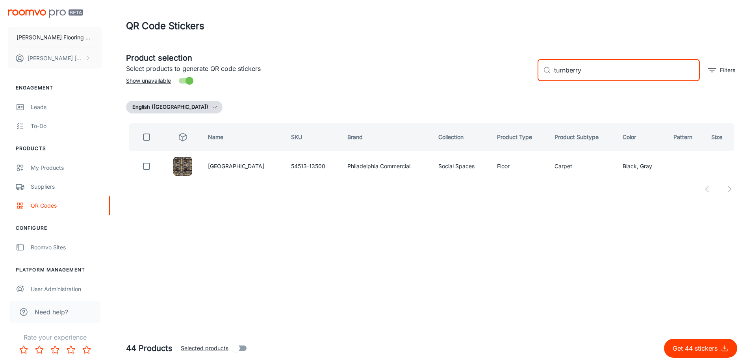
drag, startPoint x: 583, startPoint y: 72, endPoint x: 549, endPoint y: 77, distance: 34.6
click at [549, 77] on div "​ turnberry ​" at bounding box center [619, 70] width 162 height 22
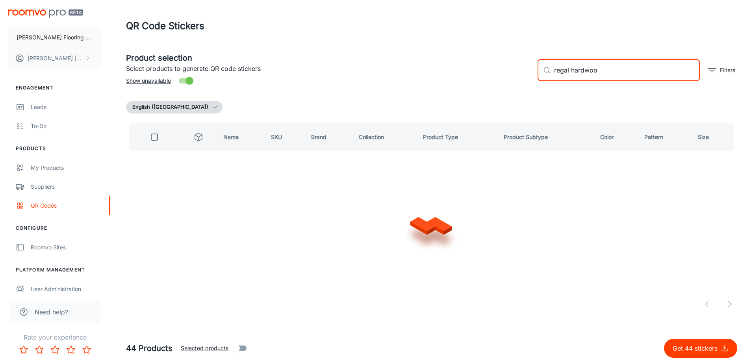
type input "regal hardwood"
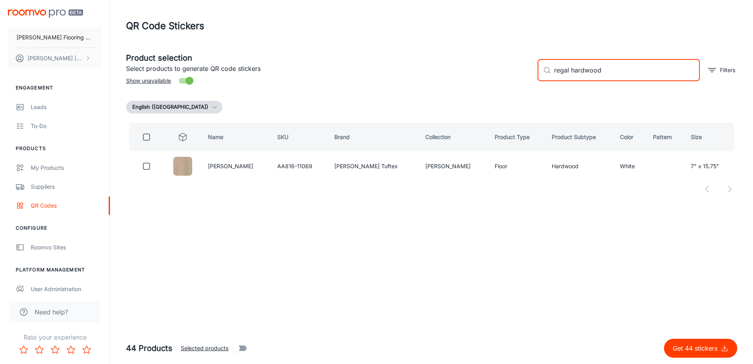
drag, startPoint x: 548, startPoint y: 80, endPoint x: 536, endPoint y: 82, distance: 11.5
click at [536, 81] on div "​ regal hardwood ​ Filters" at bounding box center [634, 67] width 206 height 43
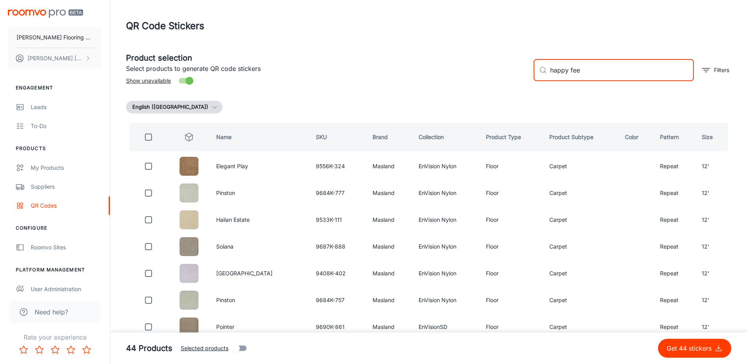
type input "happy feet"
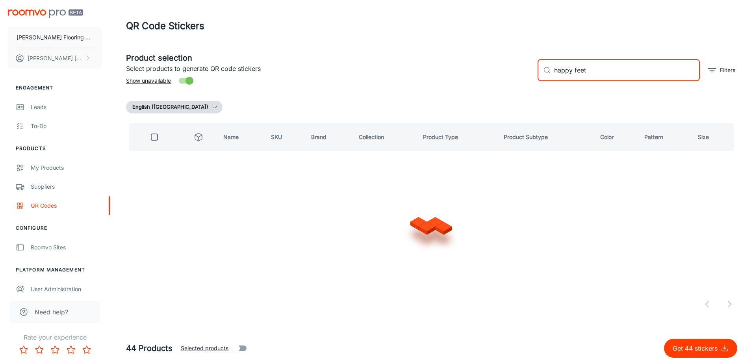
checkbox input "true"
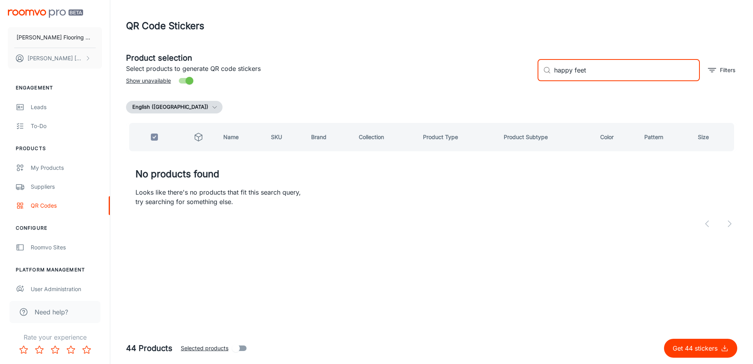
drag, startPoint x: 579, startPoint y: 67, endPoint x: 547, endPoint y: 75, distance: 33.3
click at [548, 75] on div "​ happy feet ​" at bounding box center [619, 70] width 162 height 22
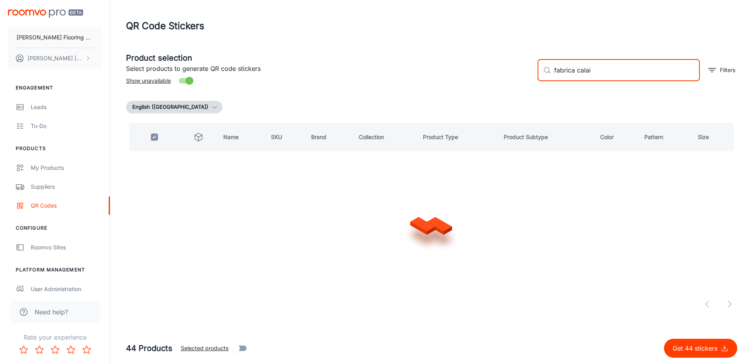
type input "fabrica calais"
checkbox input "false"
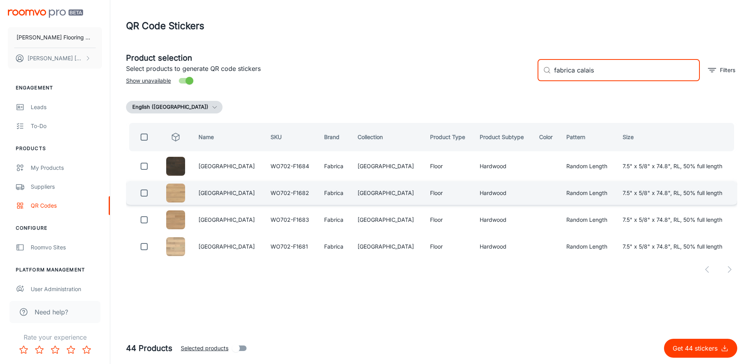
type input "fabrica calais"
click at [148, 197] on input "checkbox" at bounding box center [144, 193] width 16 height 16
checkbox input "true"
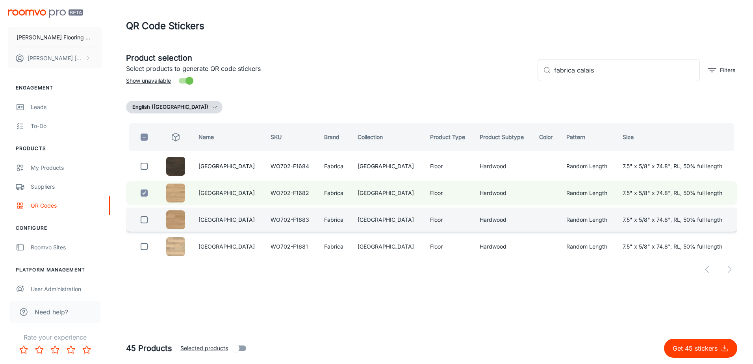
click at [144, 220] on input "checkbox" at bounding box center [144, 220] width 16 height 16
checkbox input "true"
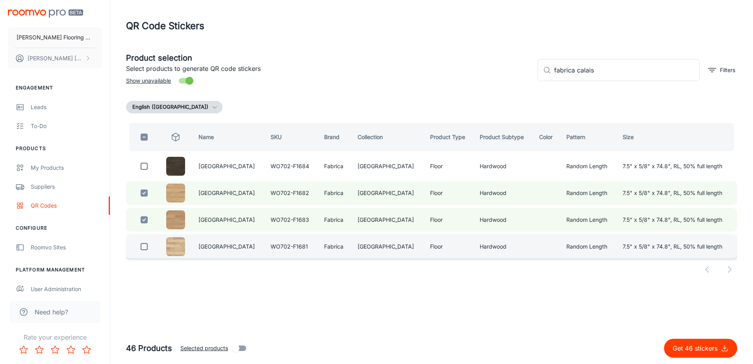
click at [144, 247] on input "checkbox" at bounding box center [144, 247] width 16 height 16
checkbox input "true"
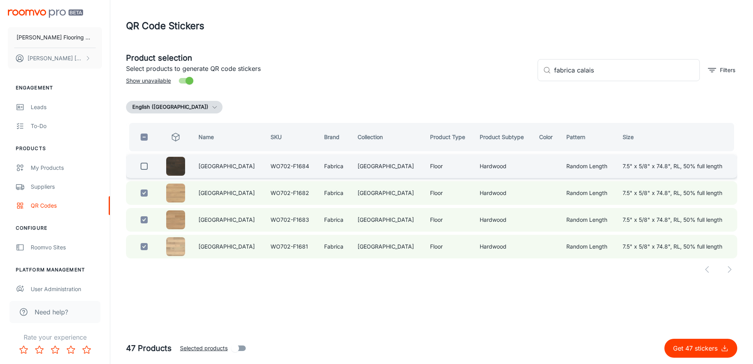
click at [146, 167] on input "checkbox" at bounding box center [144, 166] width 16 height 16
checkbox input "true"
click at [699, 350] on p "Get 48 stickers" at bounding box center [697, 347] width 48 height 9
checkbox input "false"
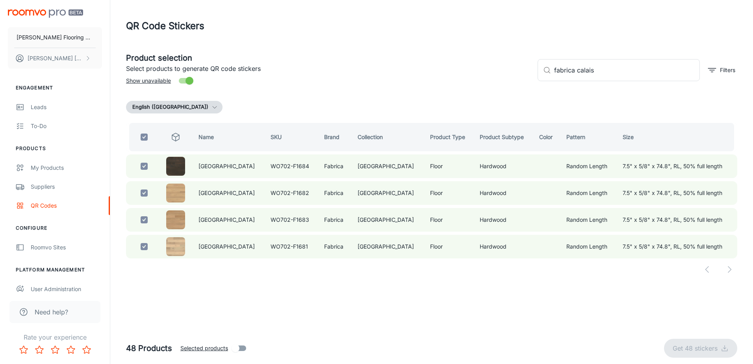
checkbox input "false"
